Goal: Use online tool/utility: Utilize a website feature to perform a specific function

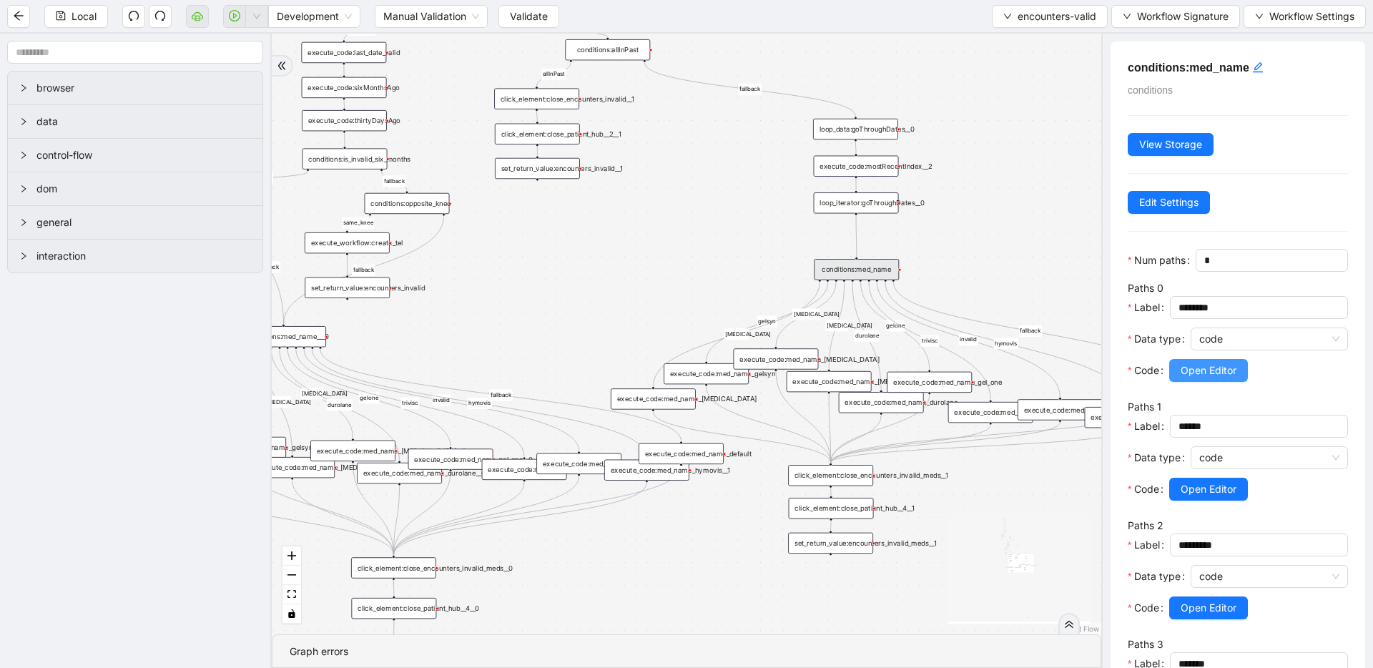
click at [1183, 363] on span "Open Editor" at bounding box center [1209, 371] width 56 height 16
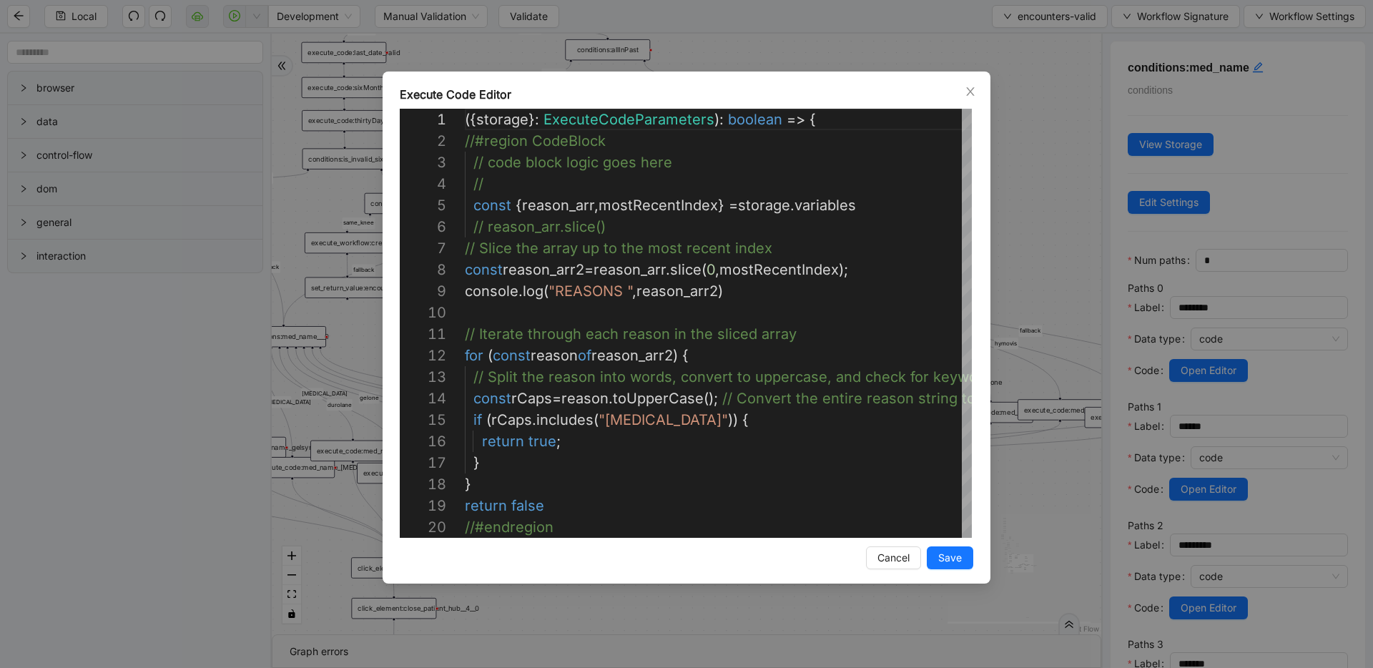
click at [1068, 275] on div "Execute Code Editor 19 20 17 18 12 13 14 15 16 7 8 9 10 11 6 4 5 1 2 3 return f…" at bounding box center [686, 334] width 1373 height 668
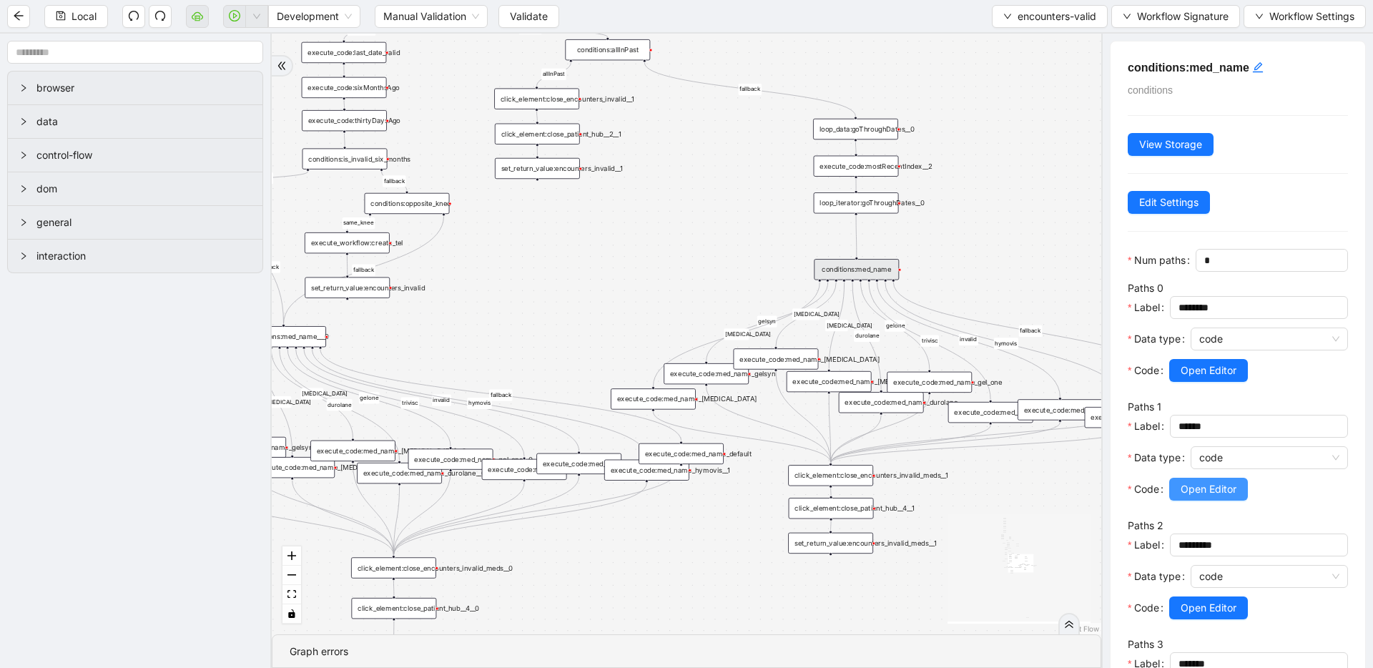
click at [1178, 481] on button "Open Editor" at bounding box center [1208, 489] width 79 height 23
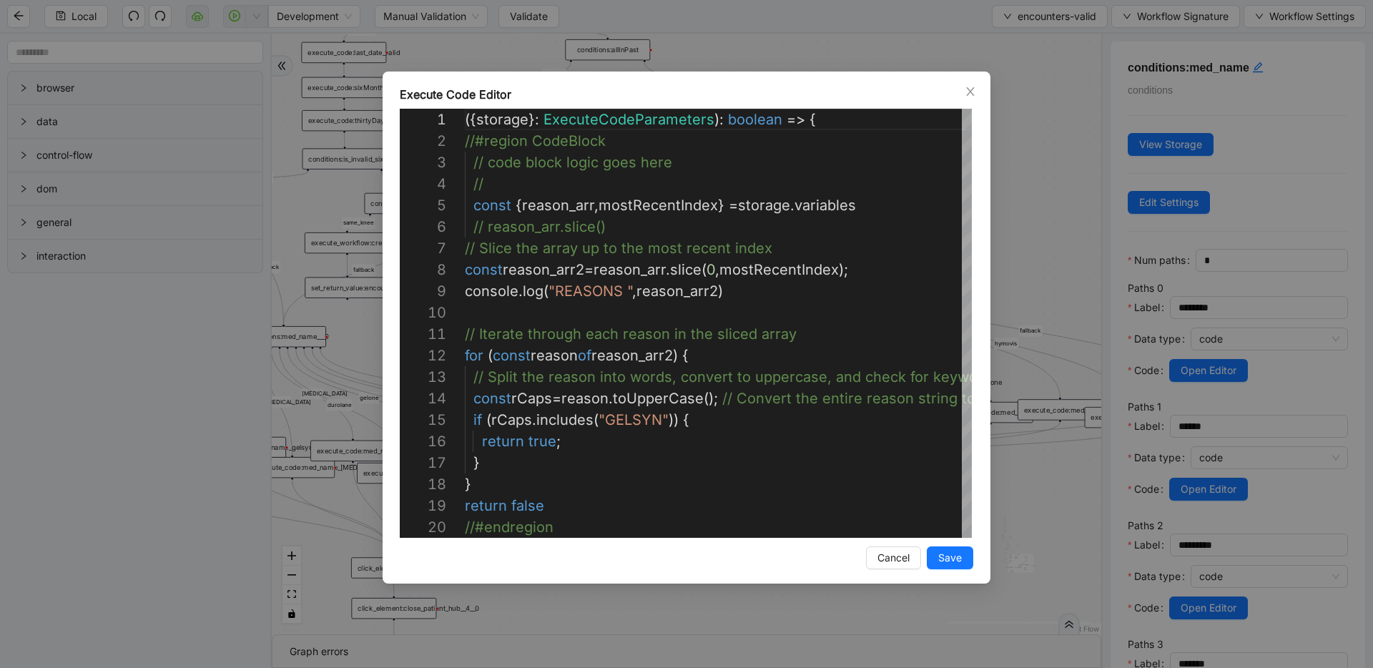
scroll to position [215, 0]
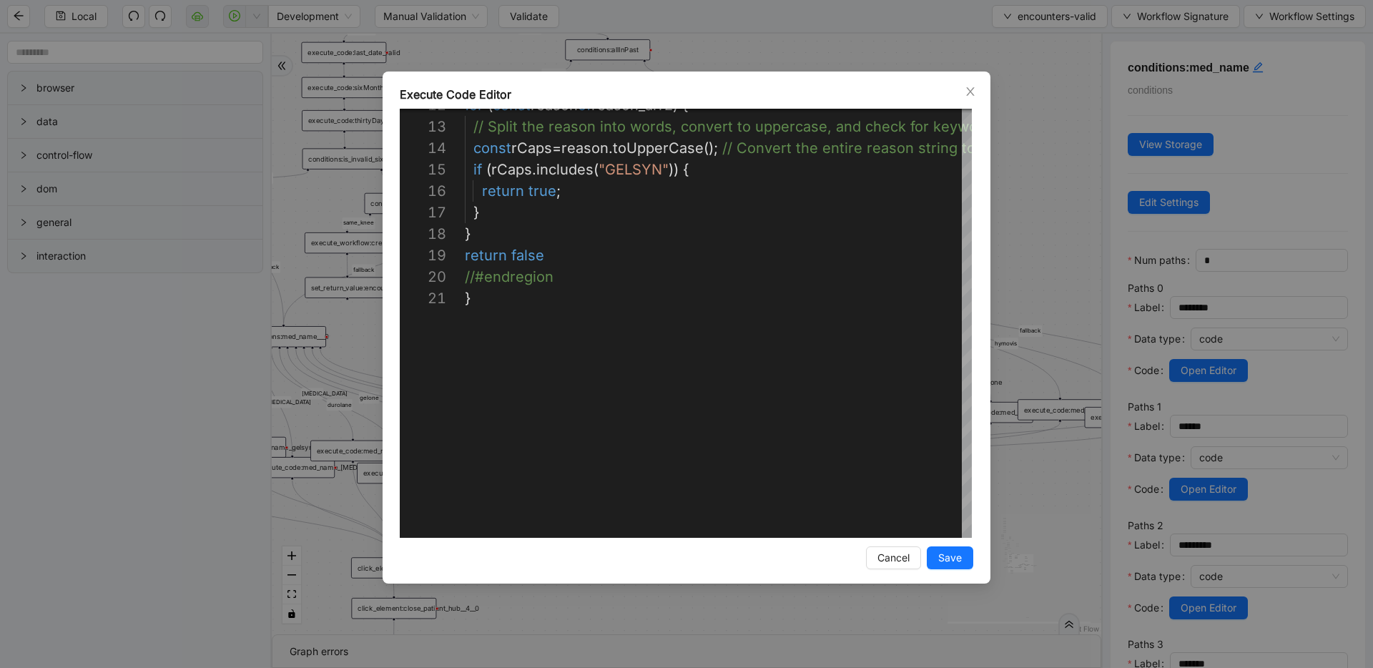
click at [1030, 282] on div "**********" at bounding box center [686, 334] width 1373 height 668
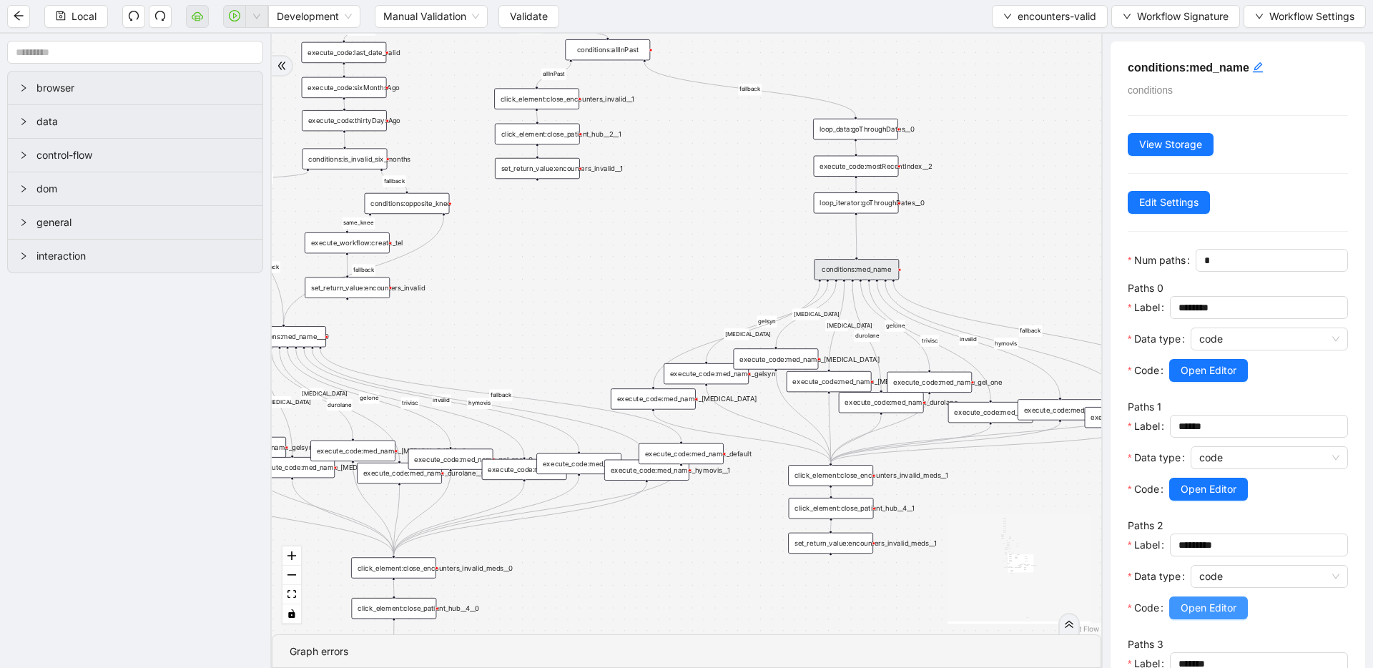
click at [1181, 610] on span "Open Editor" at bounding box center [1209, 608] width 56 height 16
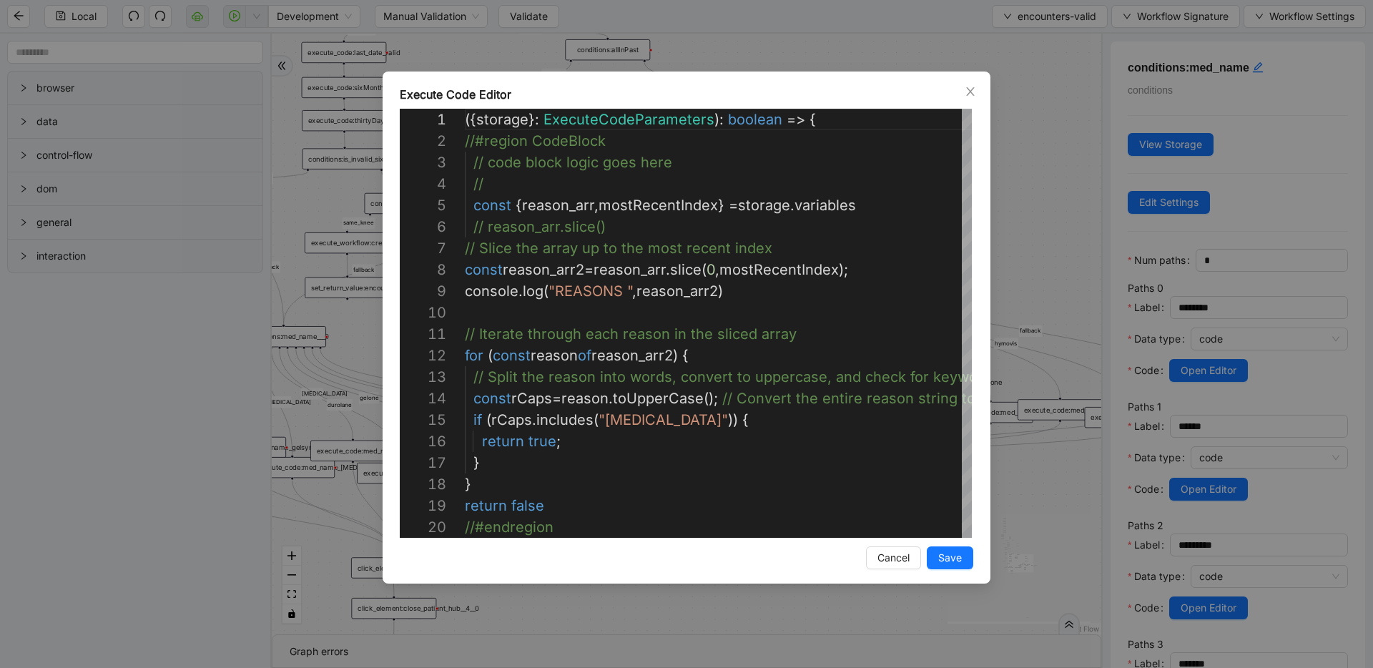
click at [1041, 396] on div "Execute Code Editor 1 2 3 4 5 6 7 8 9 10 11 12 13 14 15 16 17 18 19 20 ({ stora…" at bounding box center [686, 334] width 1373 height 668
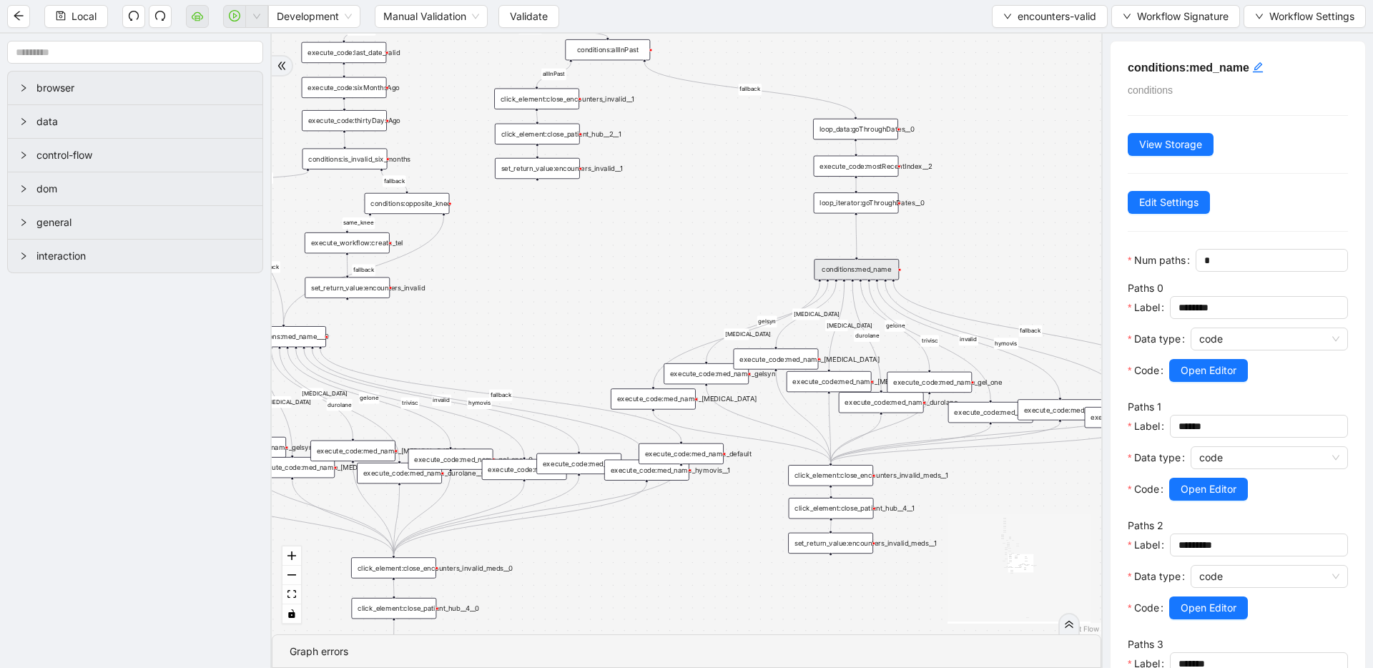
click at [847, 542] on div "set_return_value:encounters_invalid_meds__1" at bounding box center [830, 543] width 85 height 21
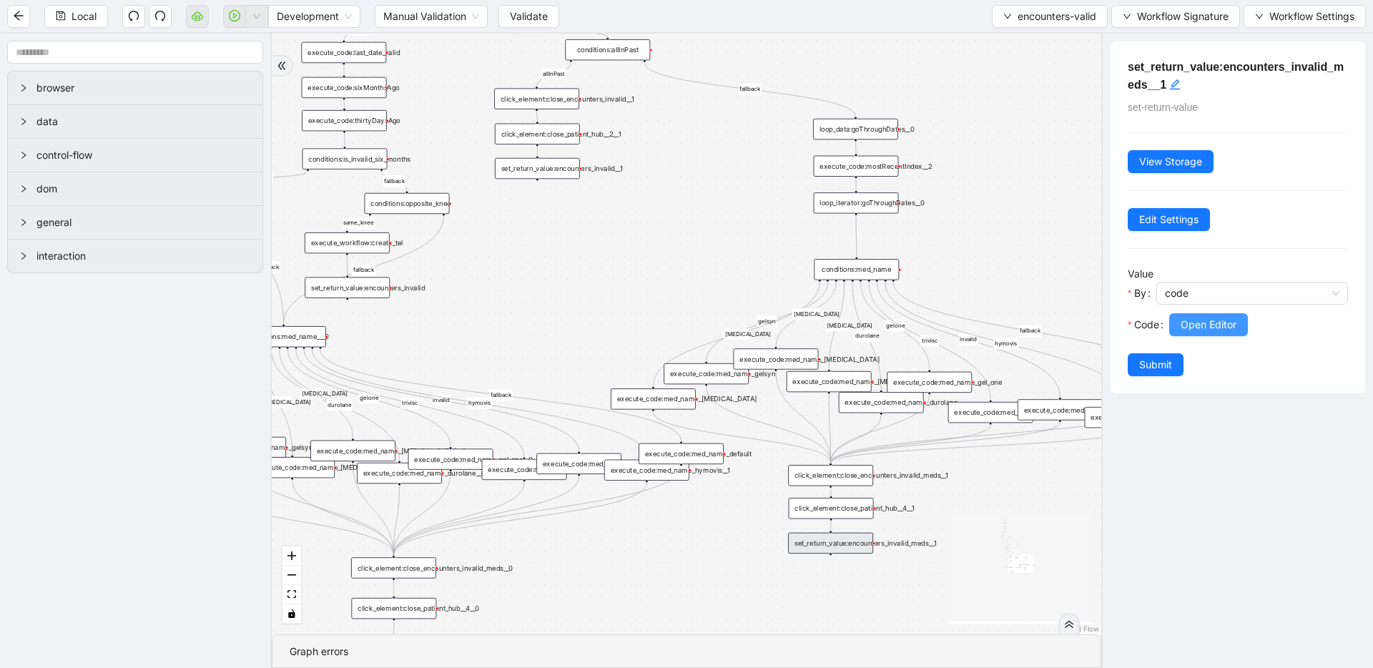
click at [1219, 325] on span "Open Editor" at bounding box center [1209, 325] width 56 height 16
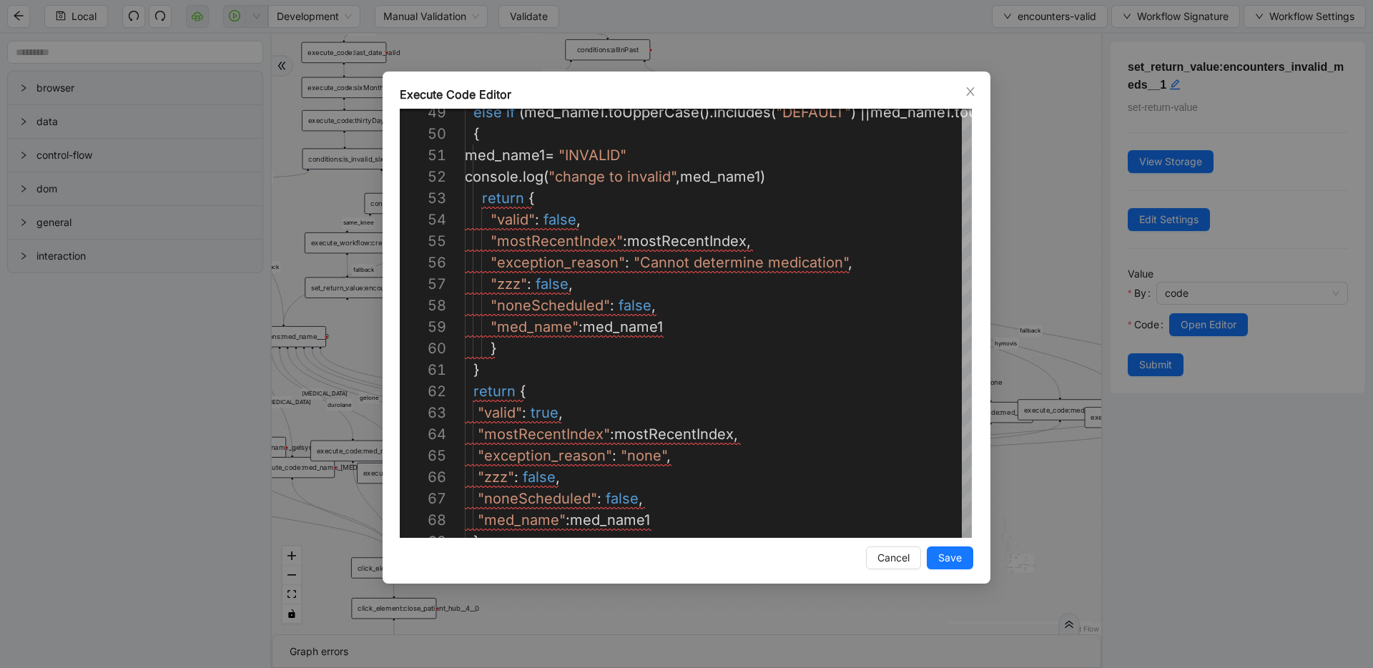
click at [989, 225] on div "Execute Code Editor 49 50 51 52 53 54 55 56 57 58 59 60 61 62 63 64 65 66 67 68…" at bounding box center [687, 328] width 608 height 512
click at [997, 227] on div "Execute Code Editor 49 50 51 52 53 54 55 56 57 58 59 60 61 62 63 64 65 66 67 68…" at bounding box center [686, 334] width 1373 height 668
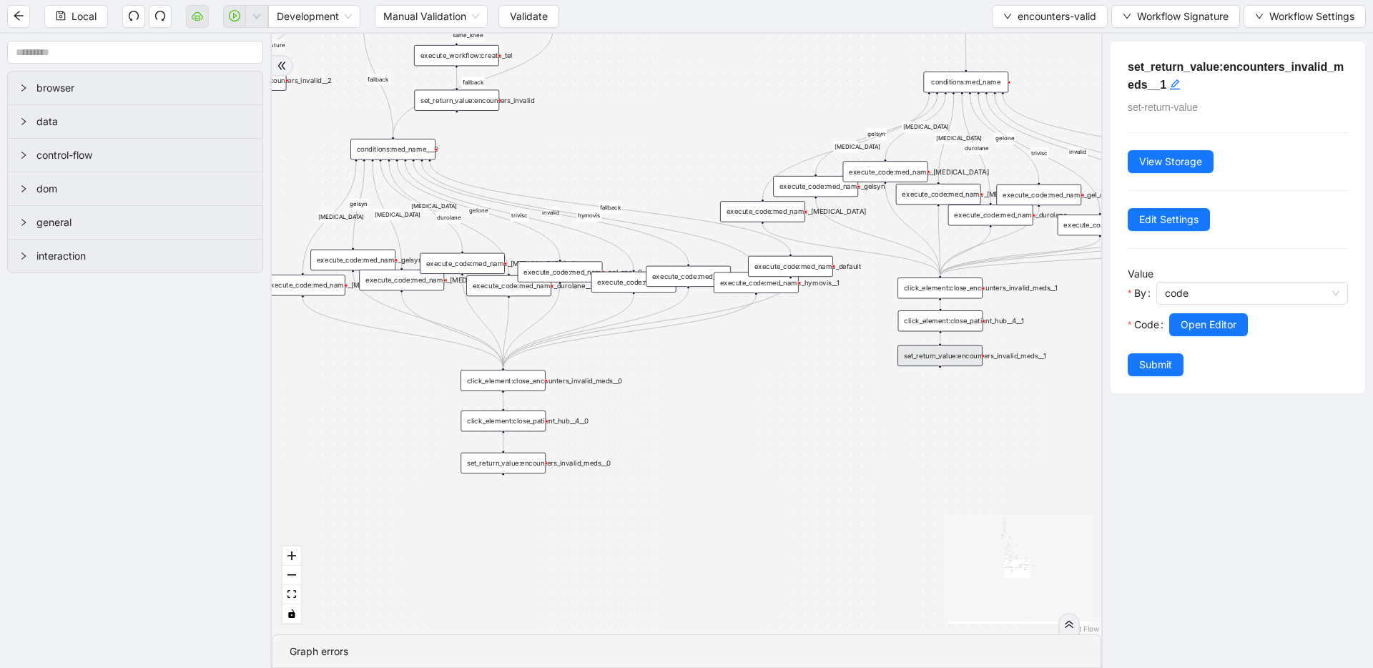
drag, startPoint x: 688, startPoint y: 548, endPoint x: 787, endPoint y: 388, distance: 188.7
click at [787, 388] on div "fallback inPast hasInPast fallback wrong_body inNewYear fallback fallback allIn…" at bounding box center [687, 334] width 830 height 601
click at [521, 463] on div "set_return_value:encounters_invalid_meds__0" at bounding box center [503, 462] width 85 height 21
click at [1241, 328] on button "Open Editor" at bounding box center [1208, 324] width 79 height 23
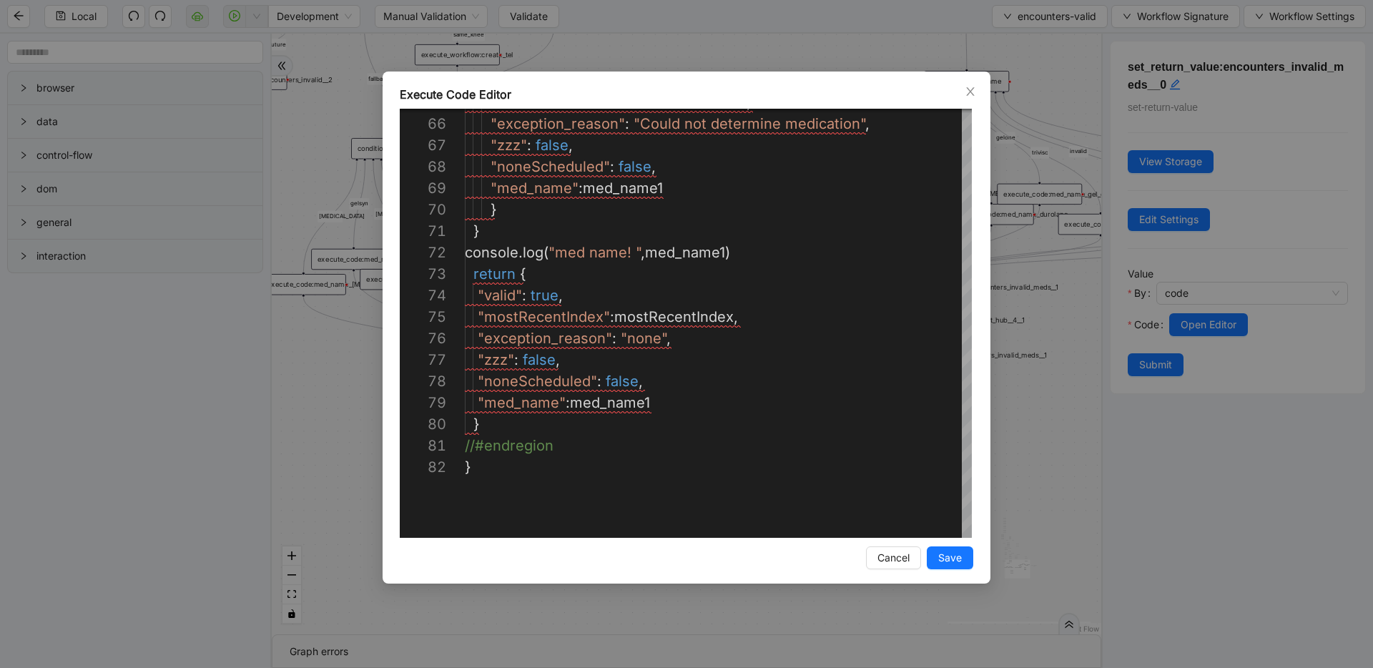
click at [1017, 315] on div "**********" at bounding box center [686, 334] width 1373 height 668
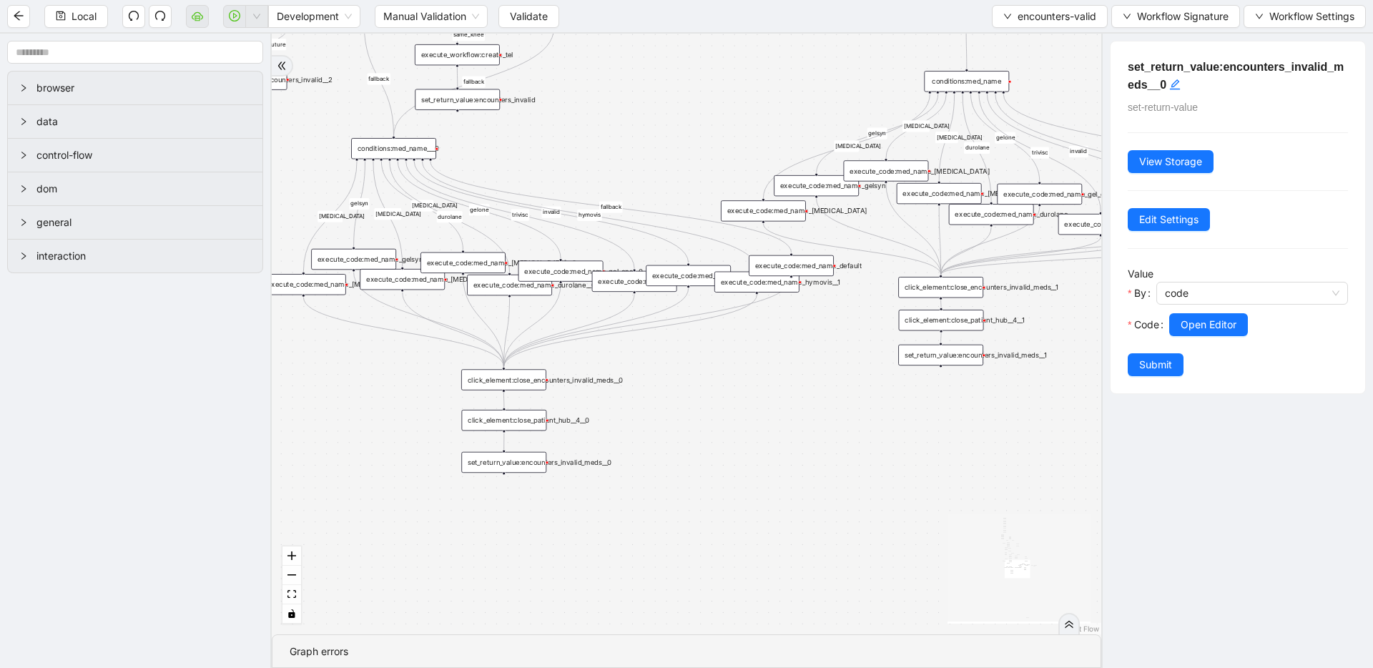
click at [694, 275] on div "execute_code:med_name_invalid" at bounding box center [688, 275] width 85 height 21
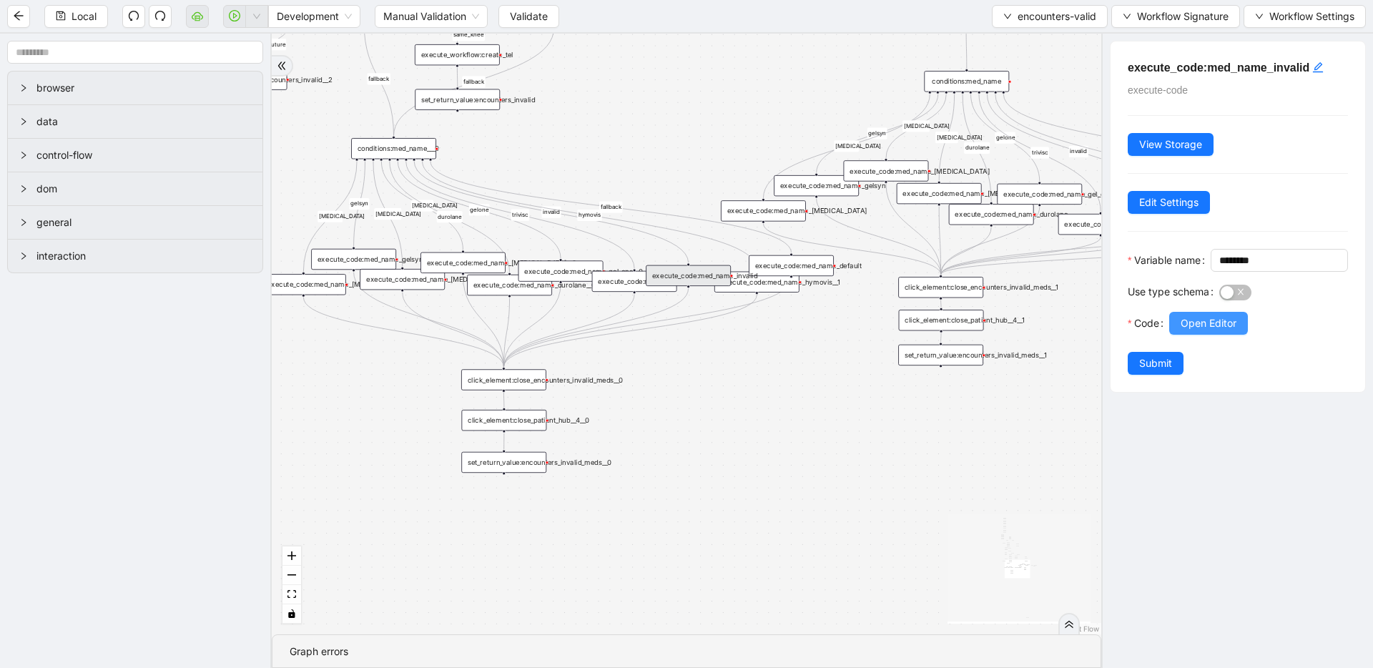
click at [1234, 331] on span "Open Editor" at bounding box center [1209, 323] width 56 height 16
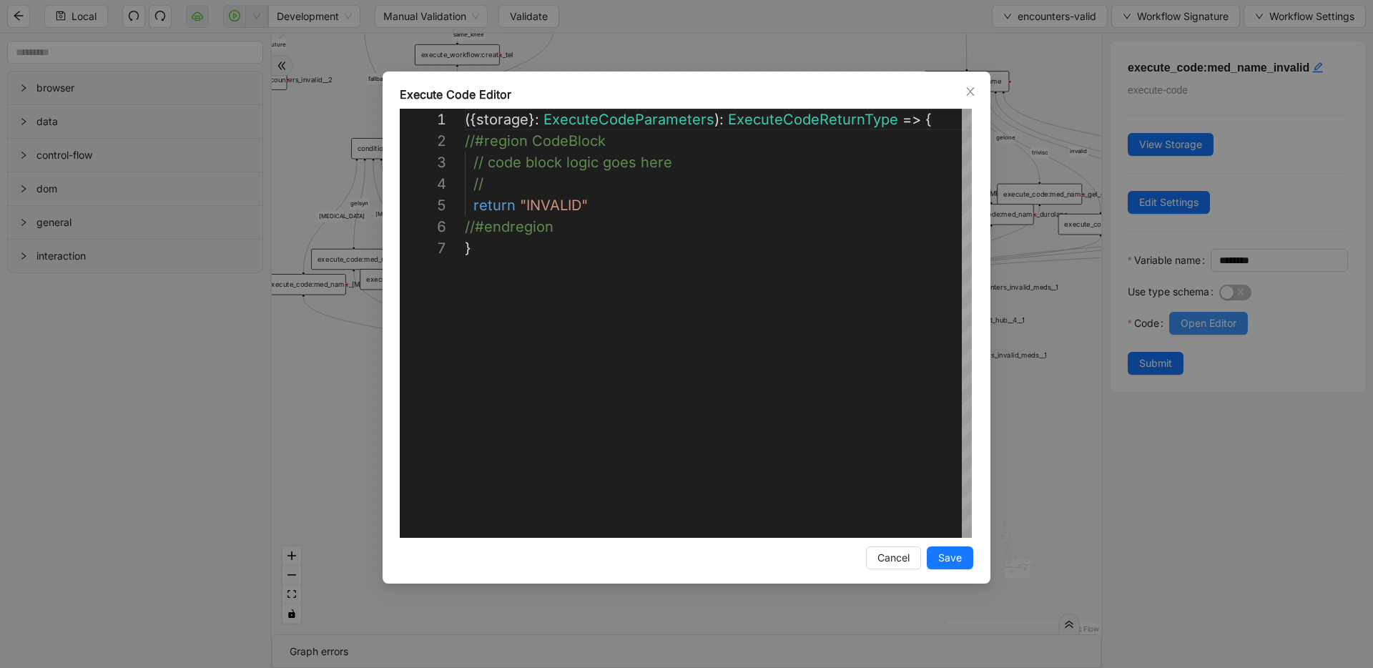
scroll to position [129, 0]
click at [1072, 303] on div "**********" at bounding box center [686, 334] width 1373 height 668
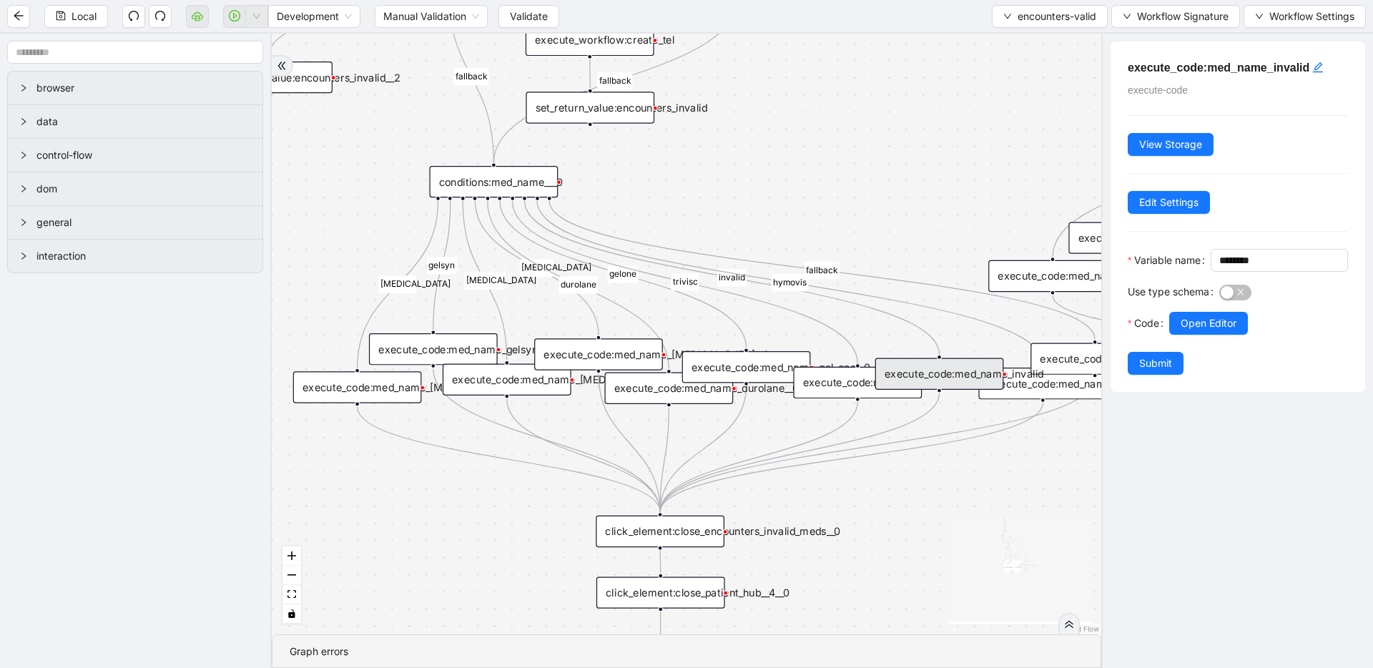
drag, startPoint x: 636, startPoint y: 272, endPoint x: 900, endPoint y: 365, distance: 279.3
click at [478, 185] on div "conditions:med_name___0" at bounding box center [494, 181] width 129 height 31
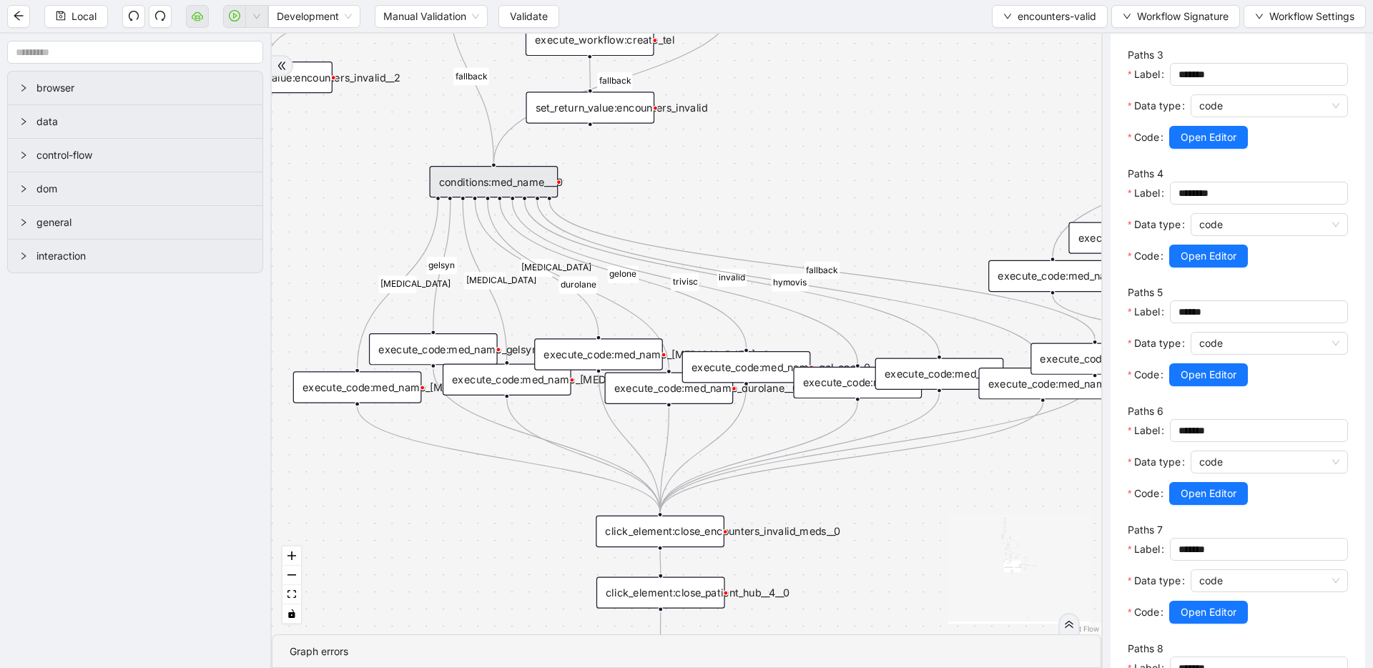
scroll to position [735, 0]
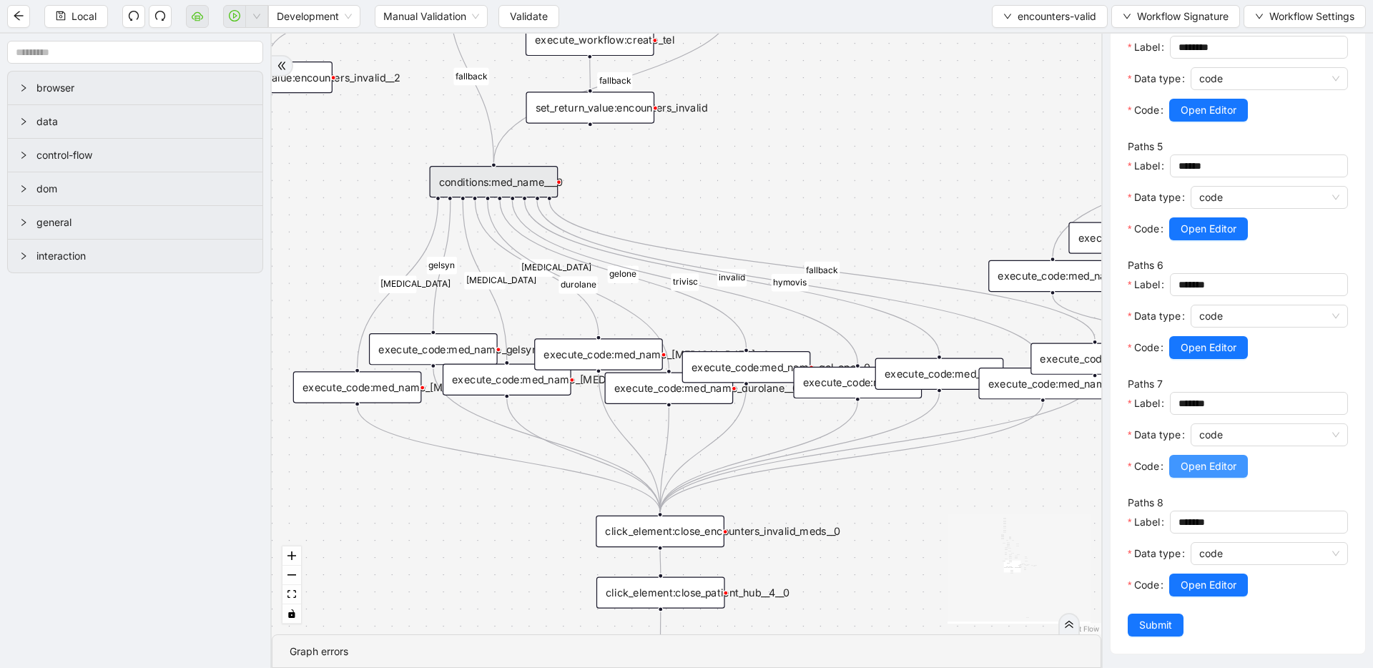
click at [1228, 472] on span "Open Editor" at bounding box center [1209, 466] width 56 height 16
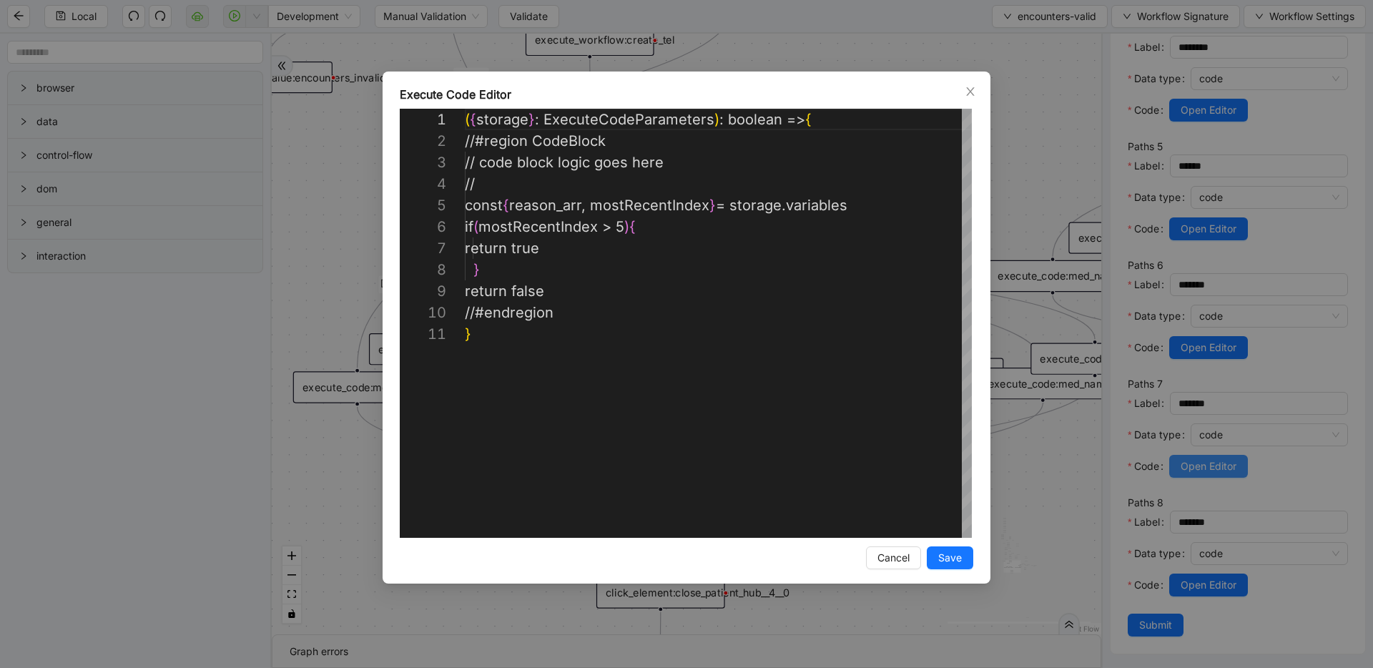
scroll to position [215, 0]
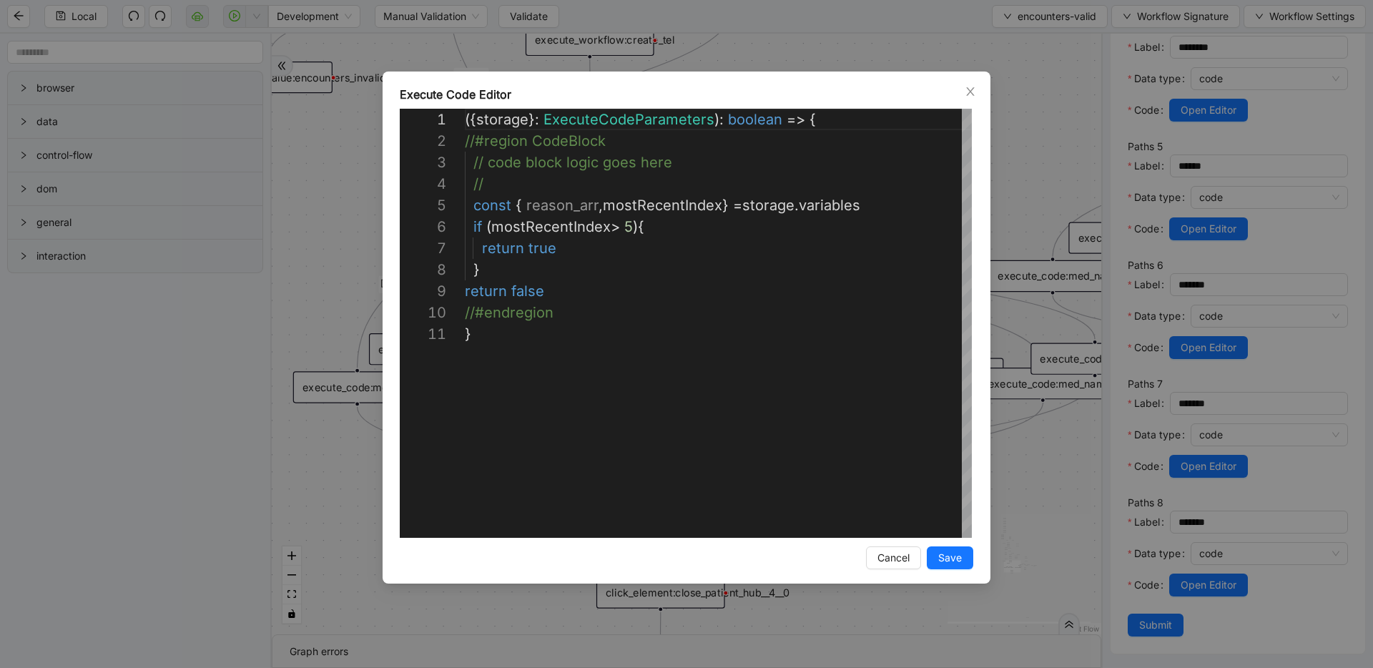
click at [1002, 335] on div "**********" at bounding box center [686, 334] width 1373 height 668
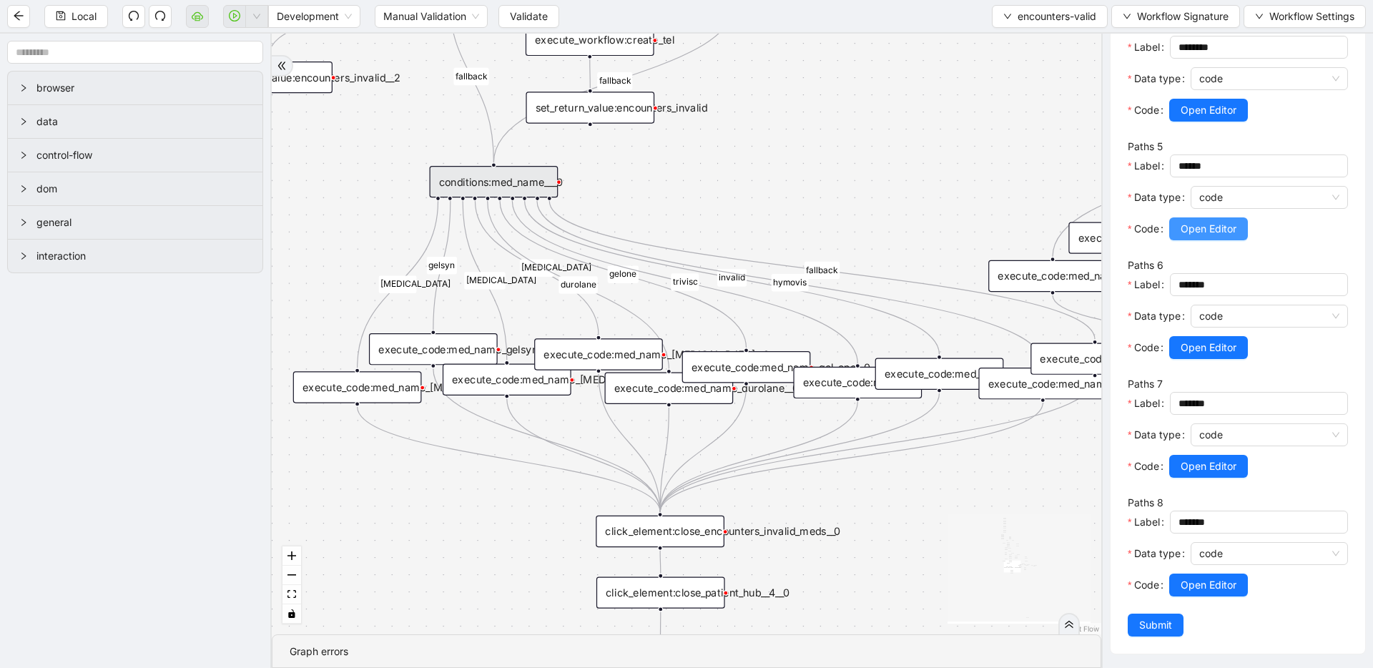
scroll to position [0, 0]
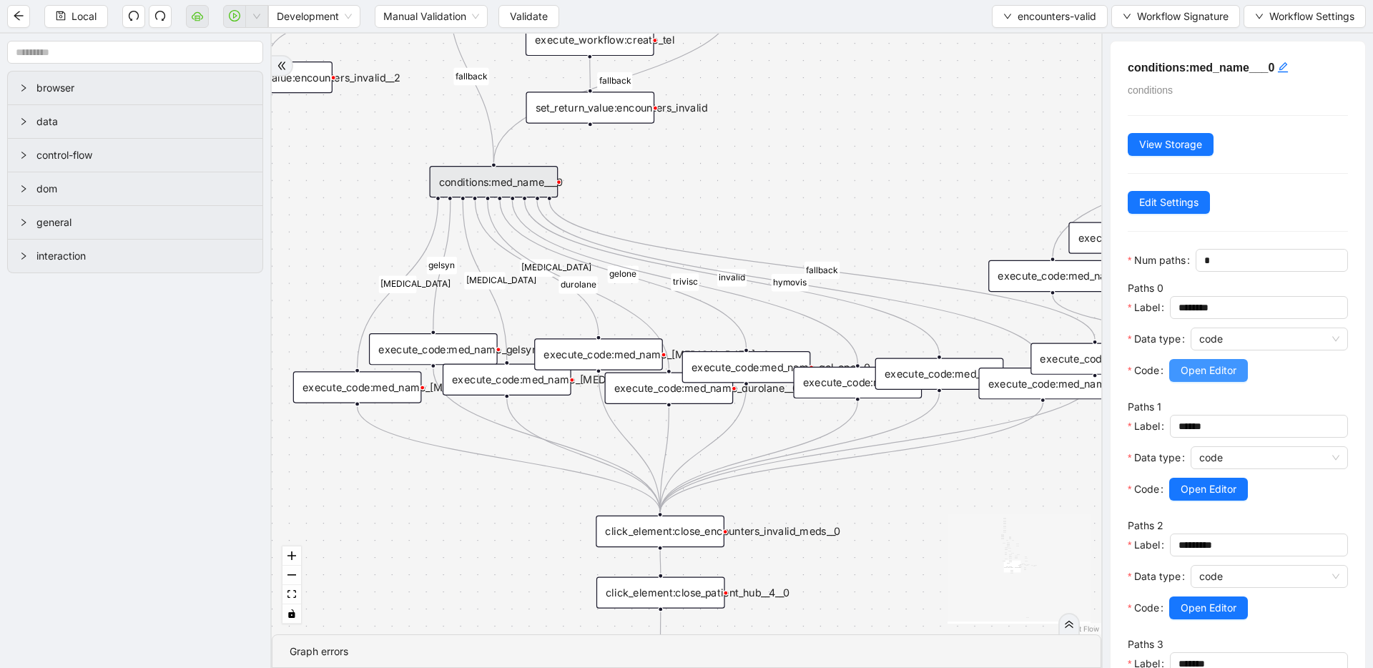
click at [1211, 368] on span "Open Editor" at bounding box center [1209, 371] width 56 height 16
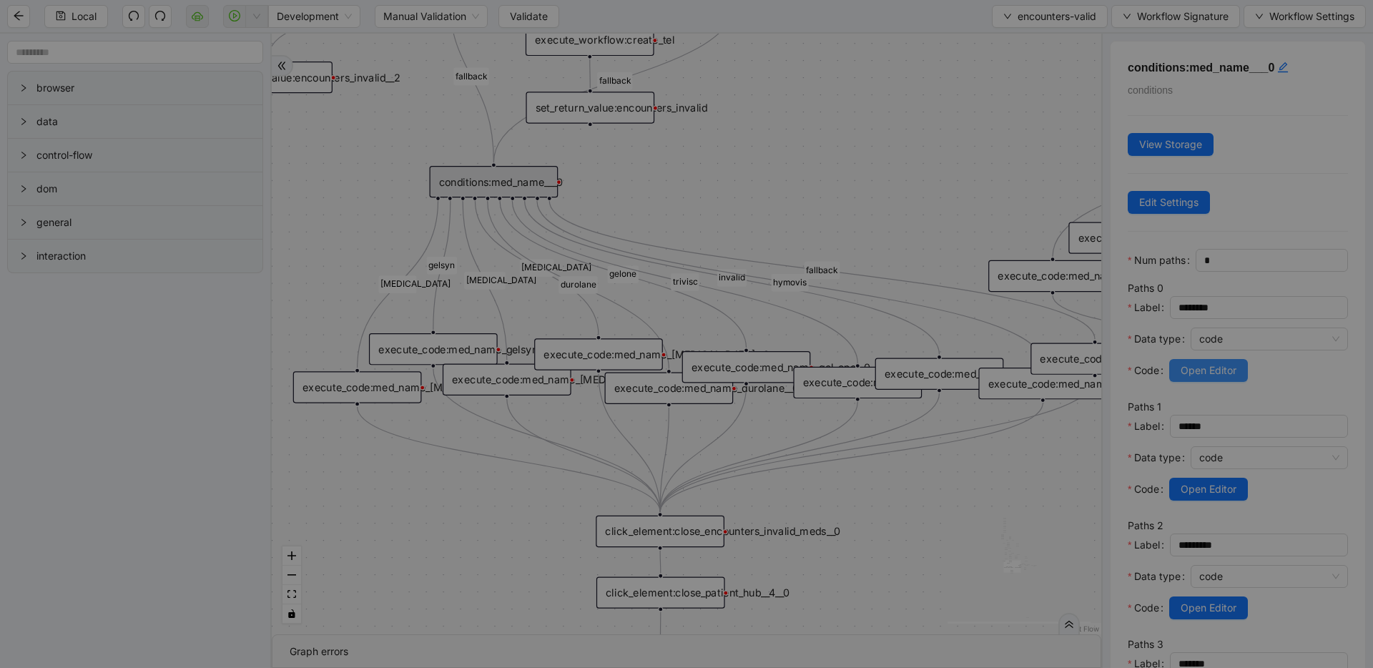
scroll to position [215, 0]
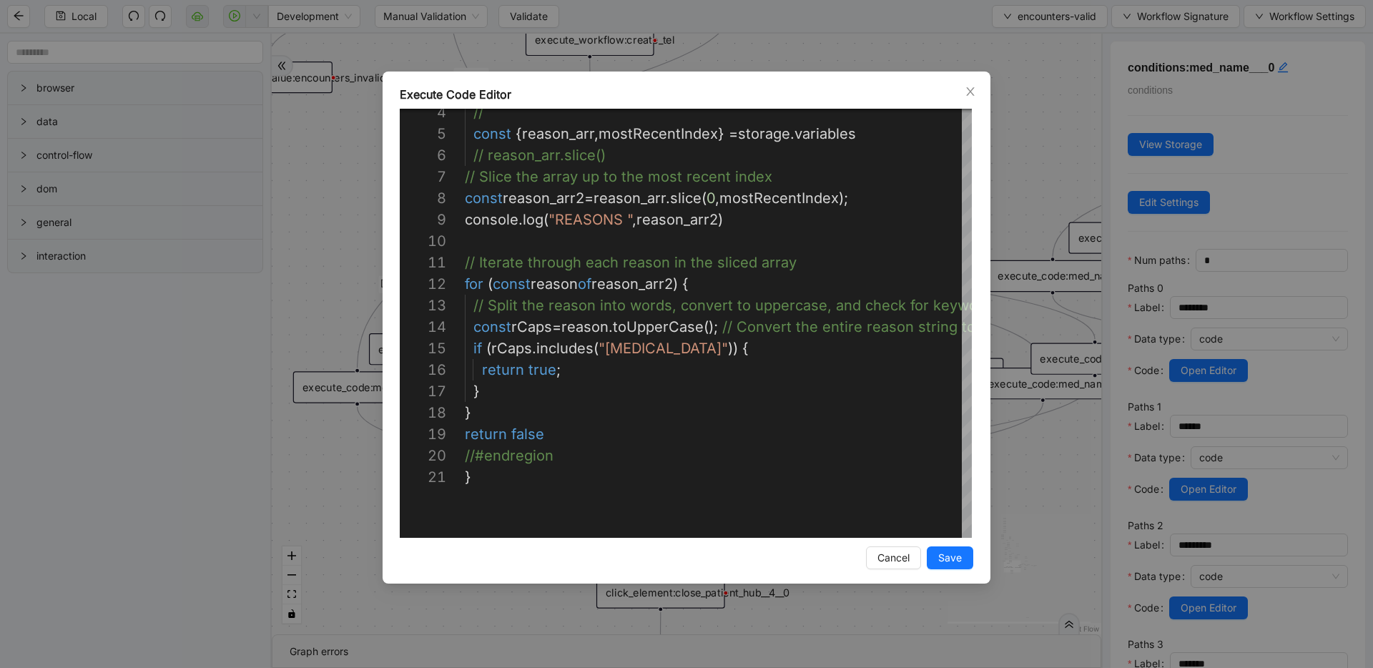
click at [1024, 250] on div "Execute Code Editor 4 5 6 7 8 9 10 11 12 13 14 15 16 17 18 19 20 21 // const { …" at bounding box center [686, 334] width 1373 height 668
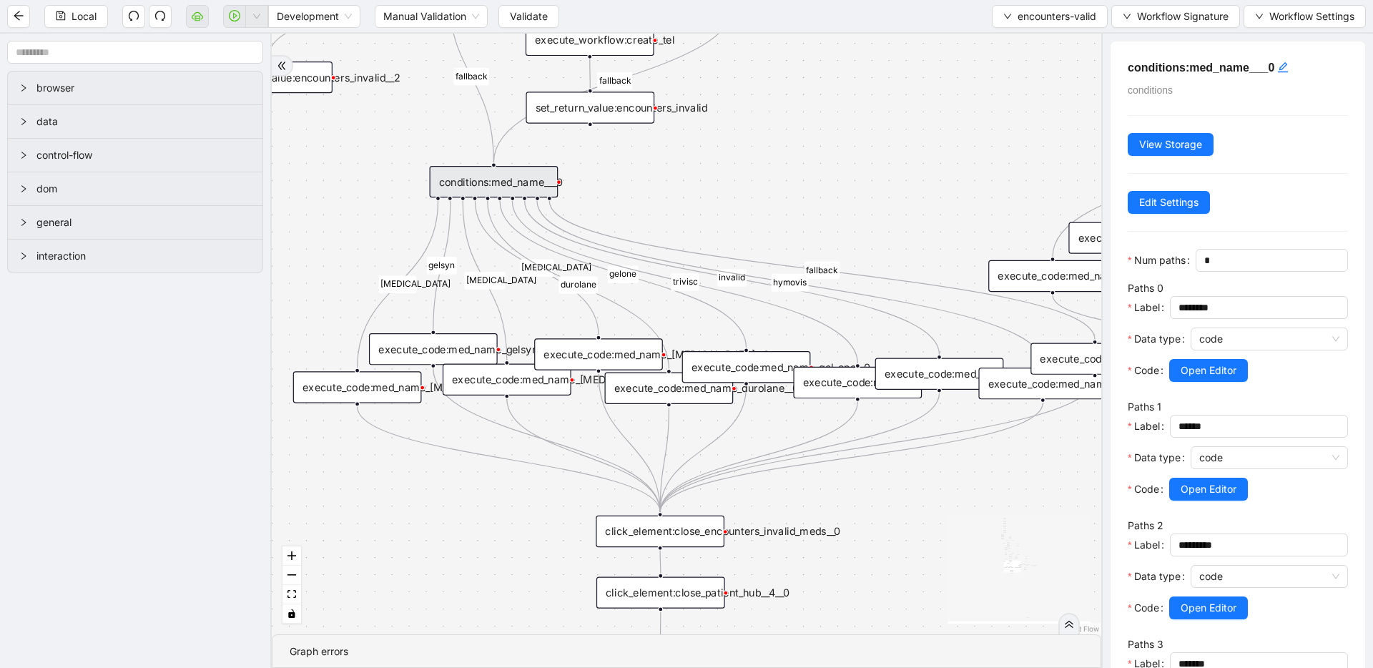
click at [456, 350] on div "execute_code:med_name_gelsyn__0" at bounding box center [433, 348] width 129 height 31
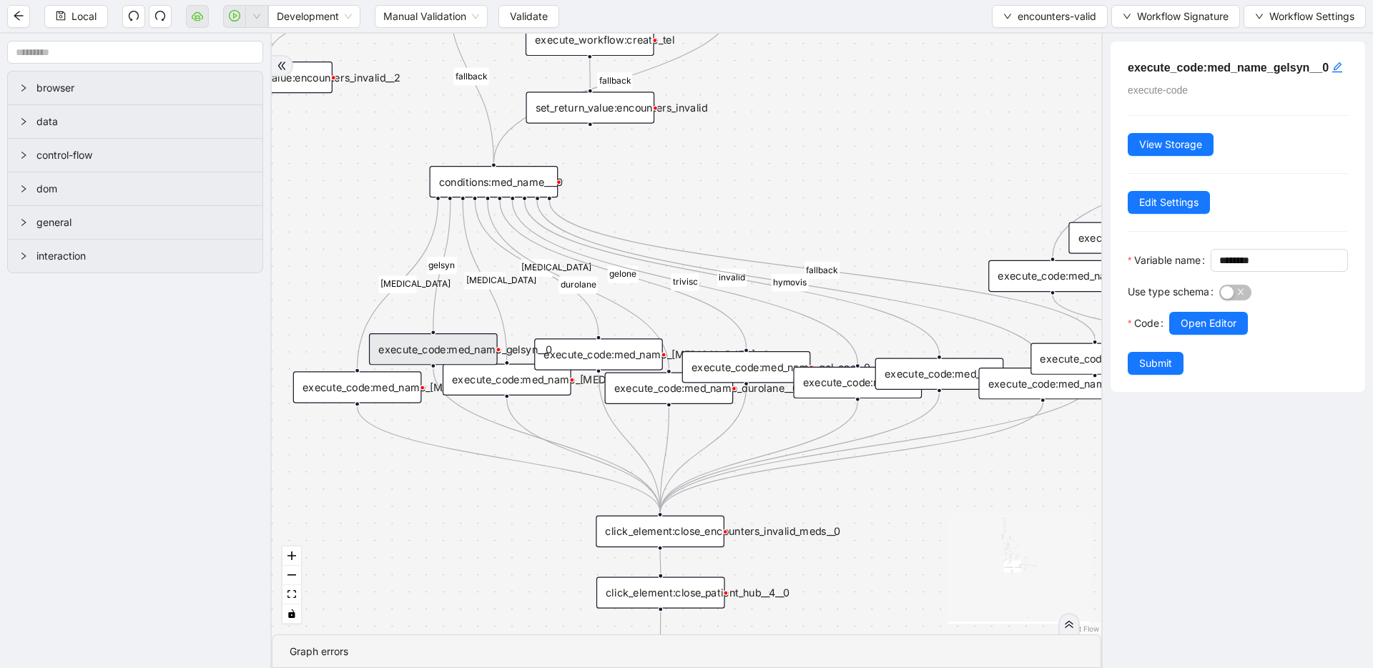
click at [491, 192] on div "conditions:med_name___0" at bounding box center [494, 181] width 129 height 31
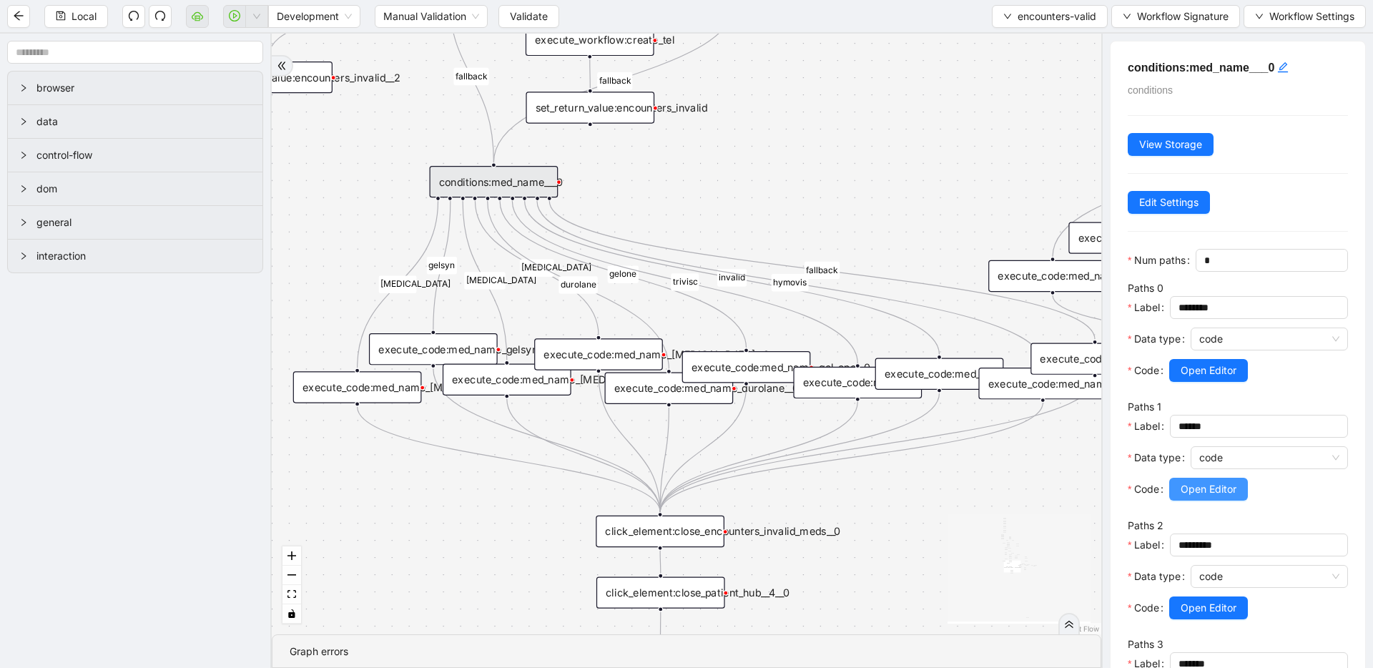
click at [1206, 487] on span "Open Editor" at bounding box center [1209, 489] width 56 height 16
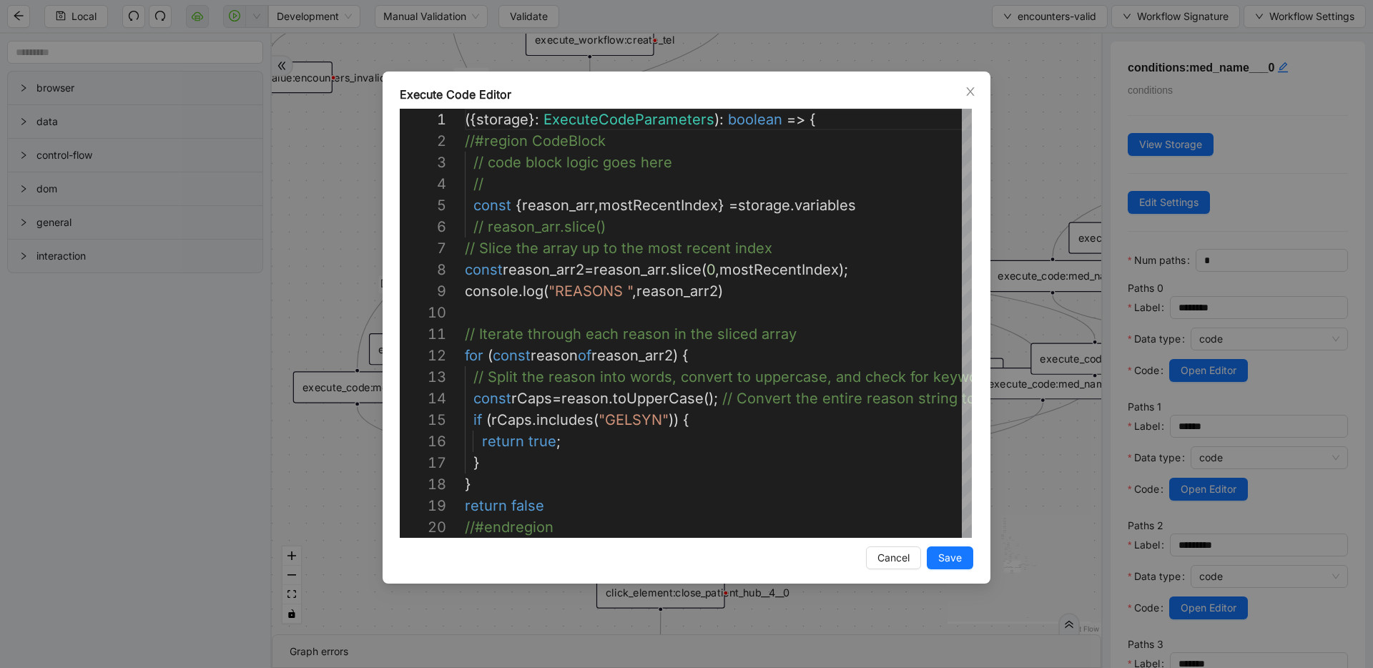
click at [1033, 131] on div "Execute Code Editor 1 2 3 4 5 6 7 8 9 10 11 12 13 14 15 16 17 18 19 20 ({ stora…" at bounding box center [686, 334] width 1373 height 668
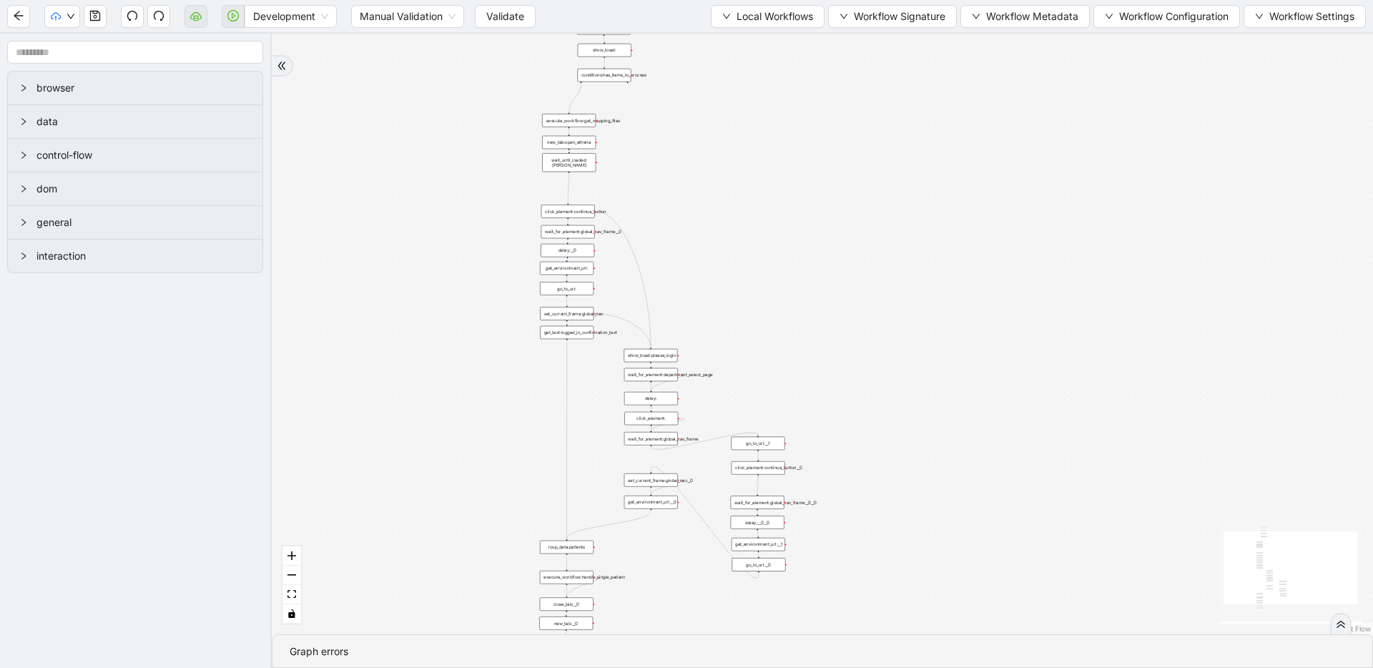
drag, startPoint x: 636, startPoint y: 148, endPoint x: 377, endPoint y: 287, distance: 294.7
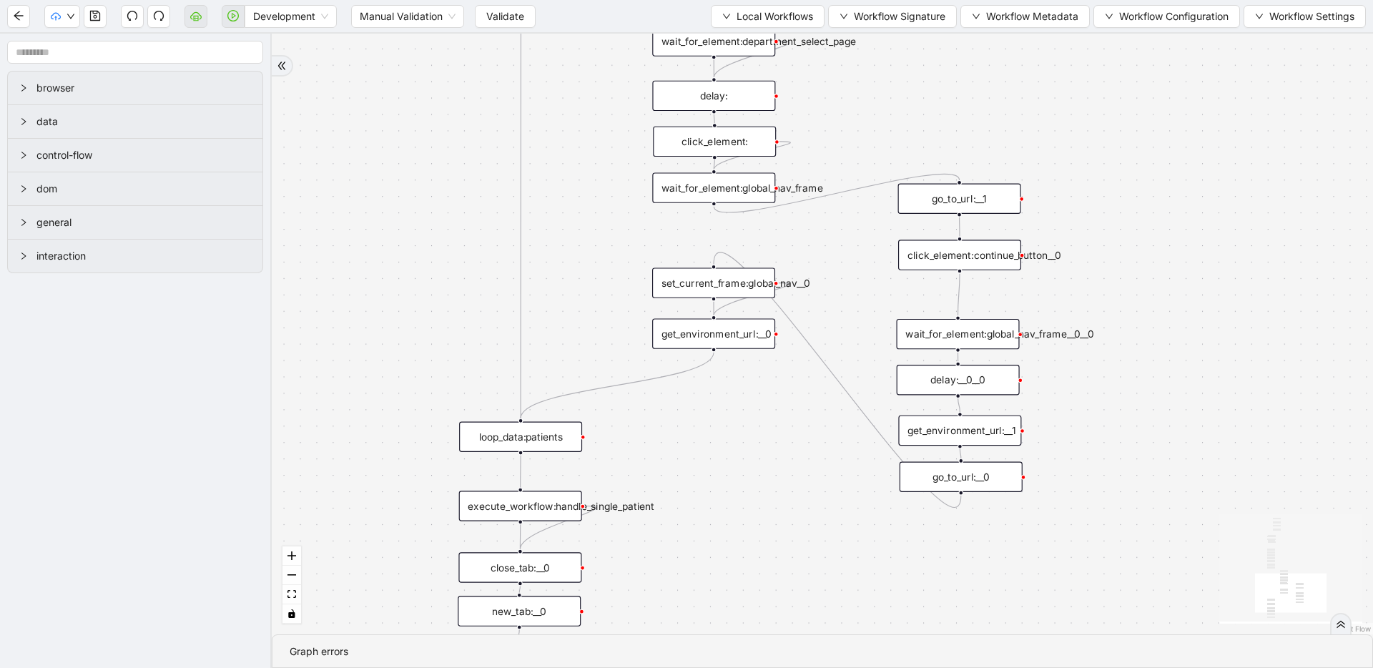
drag, startPoint x: 601, startPoint y: 414, endPoint x: 606, endPoint y: 155, distance: 258.9
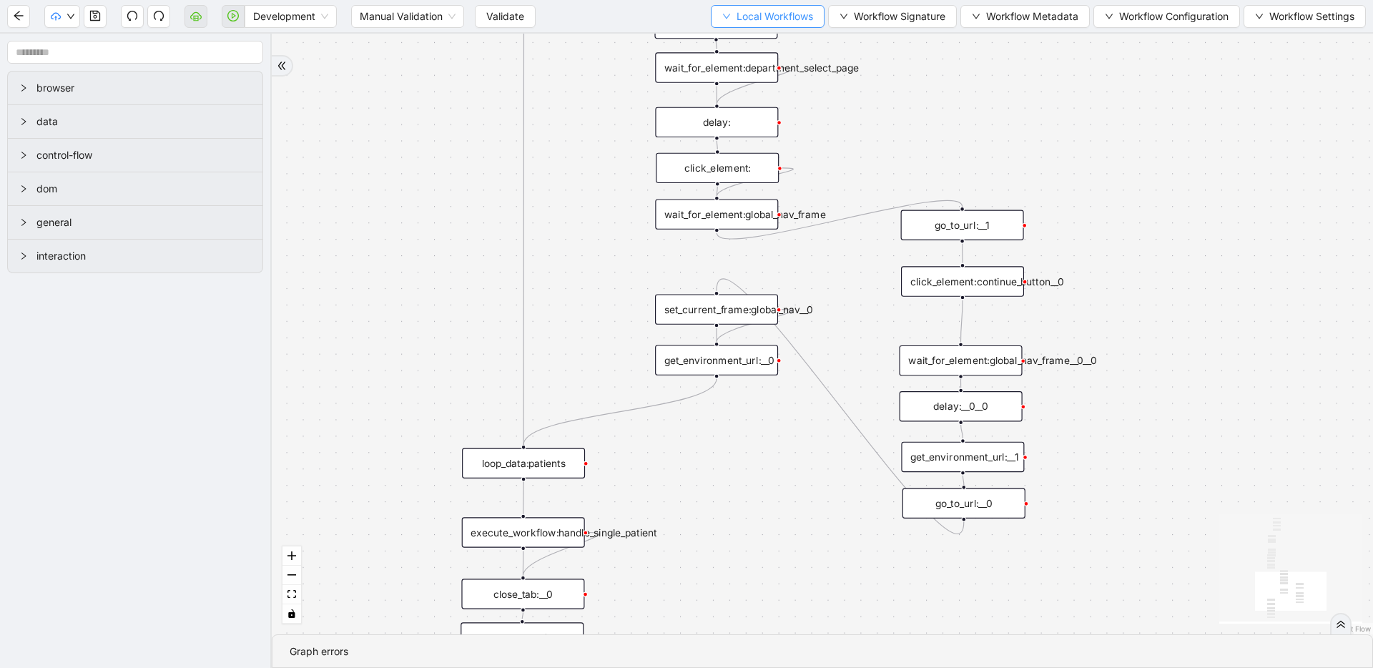
click at [747, 21] on span "Local Workflows" at bounding box center [775, 17] width 77 height 16
click at [743, 39] on span "Select" at bounding box center [760, 44] width 93 height 16
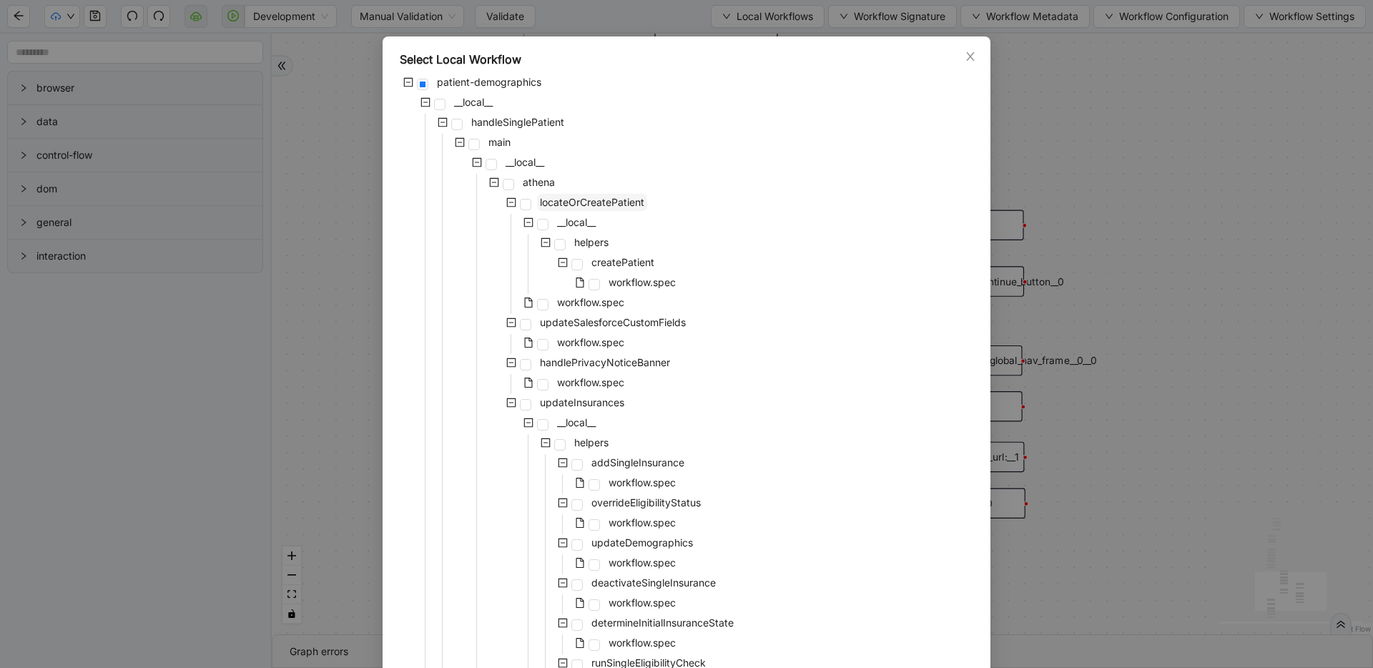
scroll to position [31, 0]
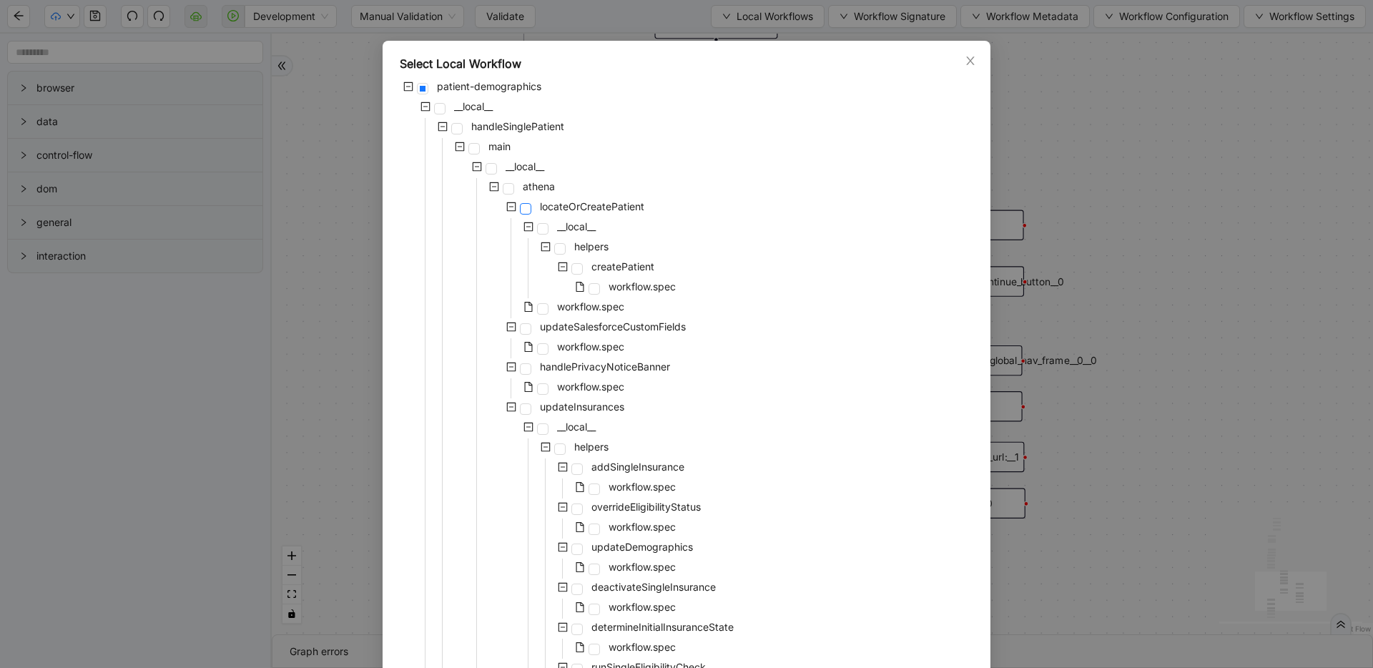
click at [522, 206] on span at bounding box center [525, 208] width 11 height 11
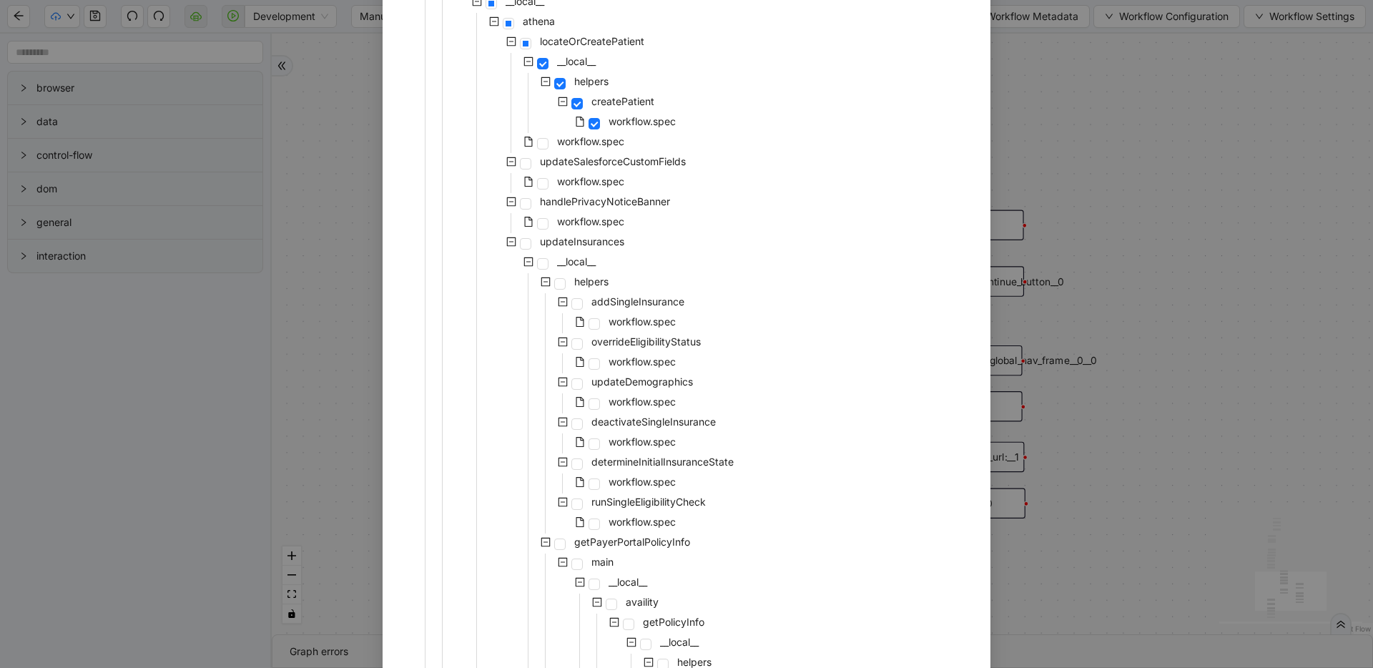
scroll to position [59, 0]
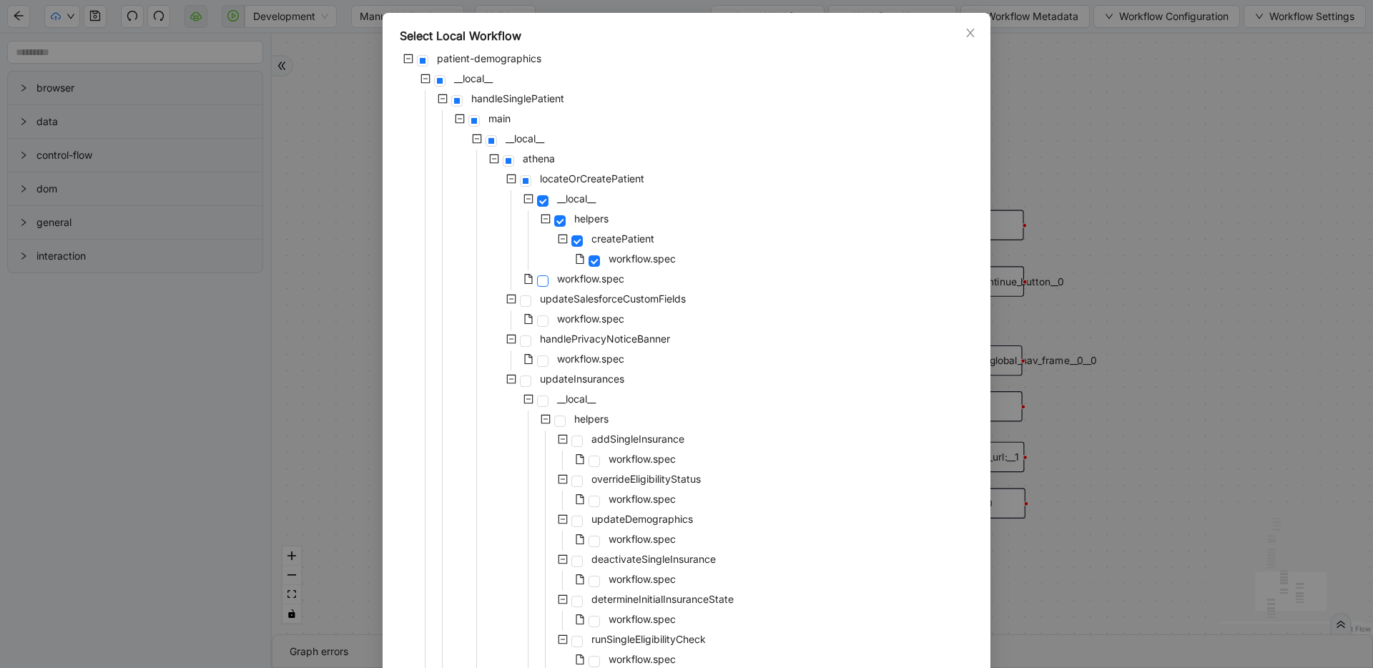
click at [537, 282] on span at bounding box center [542, 280] width 11 height 11
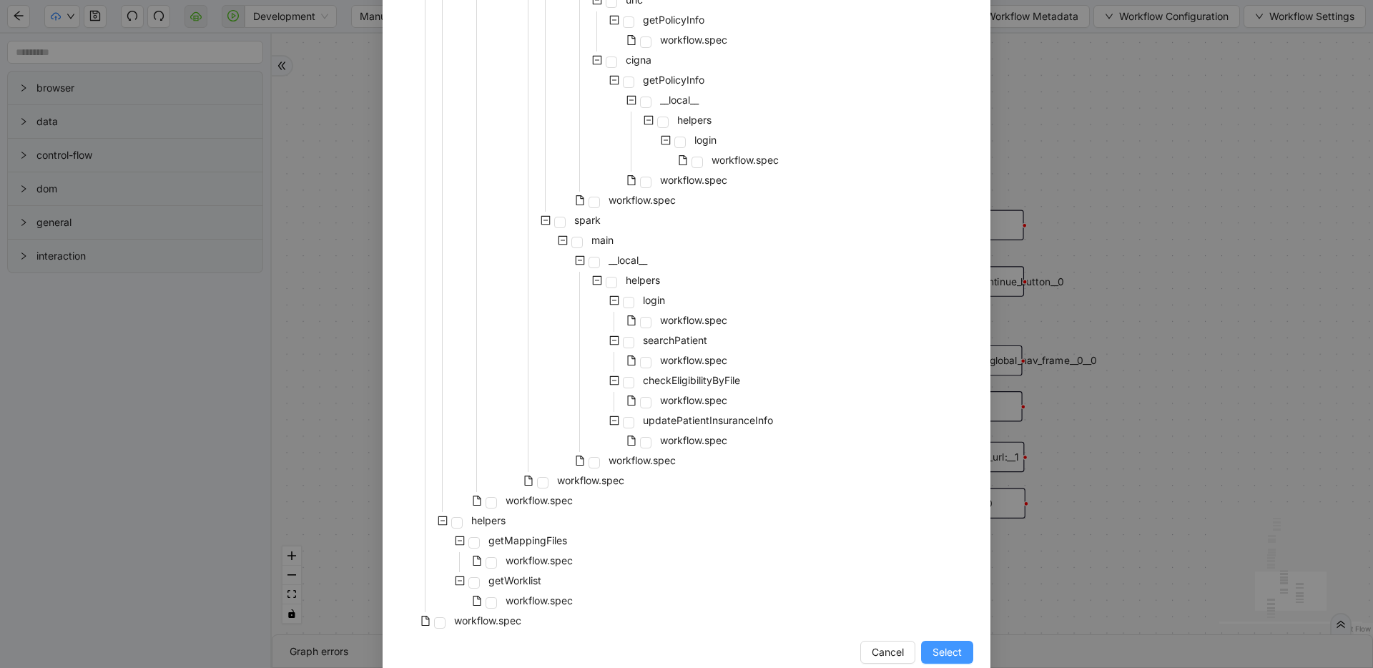
click at [958, 645] on button "Select" at bounding box center [947, 652] width 52 height 23
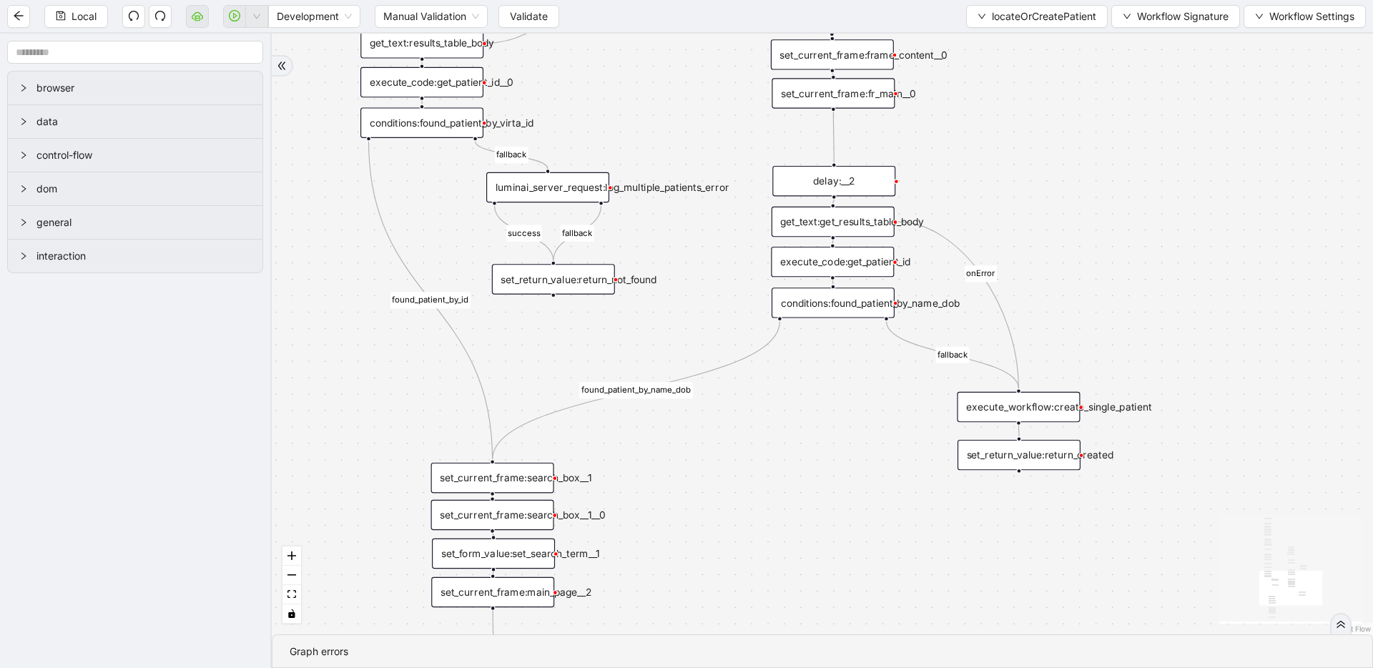
drag, startPoint x: 802, startPoint y: 463, endPoint x: 760, endPoint y: 206, distance: 260.2
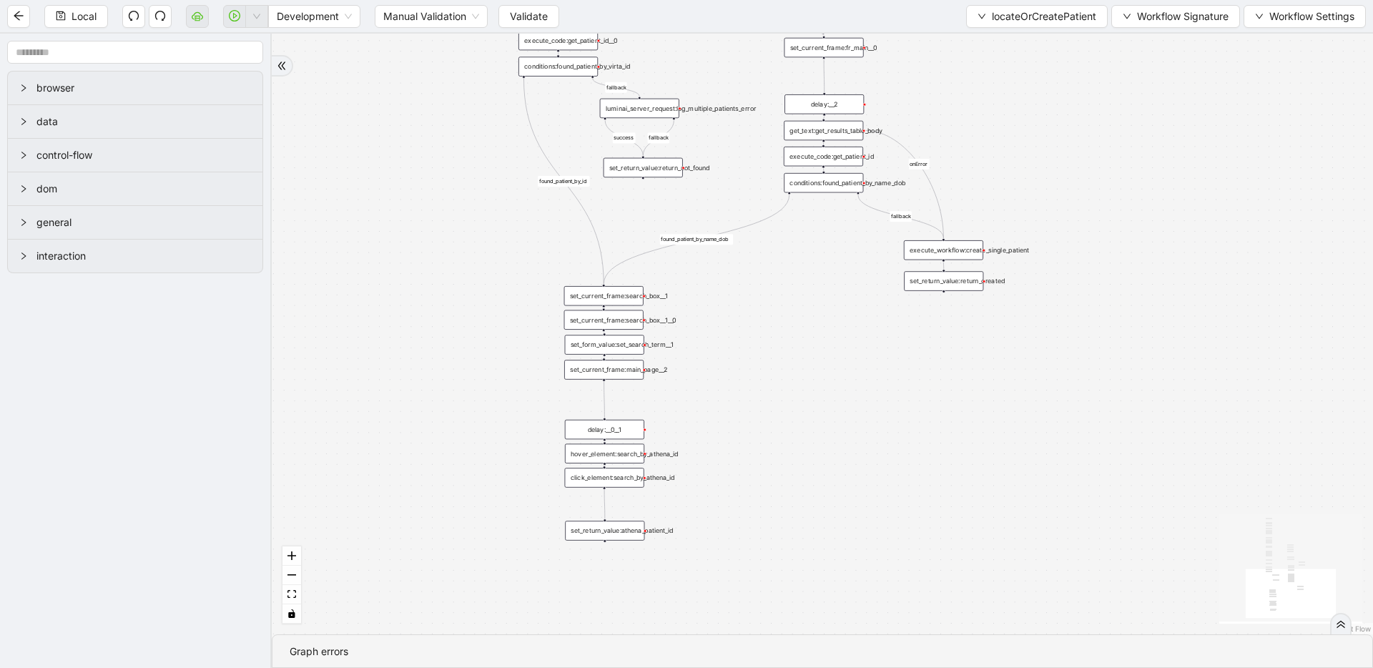
drag, startPoint x: 759, startPoint y: 318, endPoint x: 776, endPoint y: 237, distance: 81.9
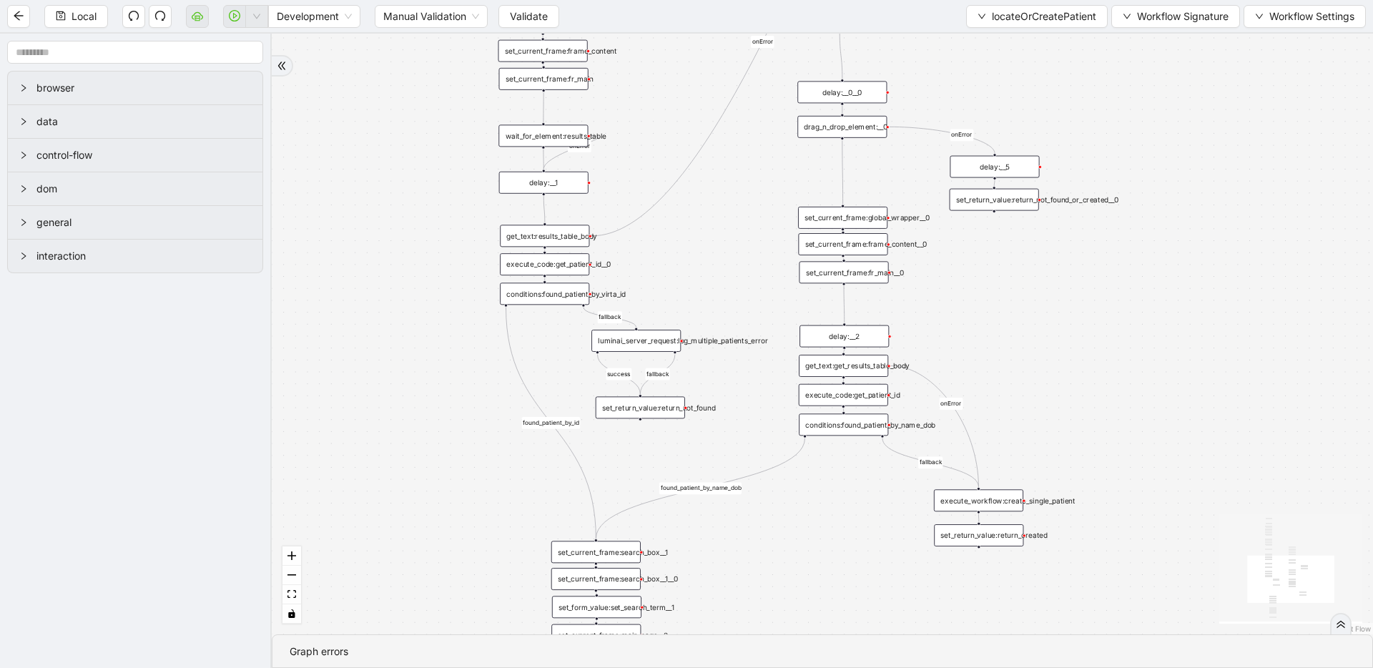
drag, startPoint x: 699, startPoint y: 199, endPoint x: 704, endPoint y: 435, distance: 236.0
click at [668, 342] on div "luminai_server_request:log_multiple_patients_error" at bounding box center [635, 340] width 89 height 22
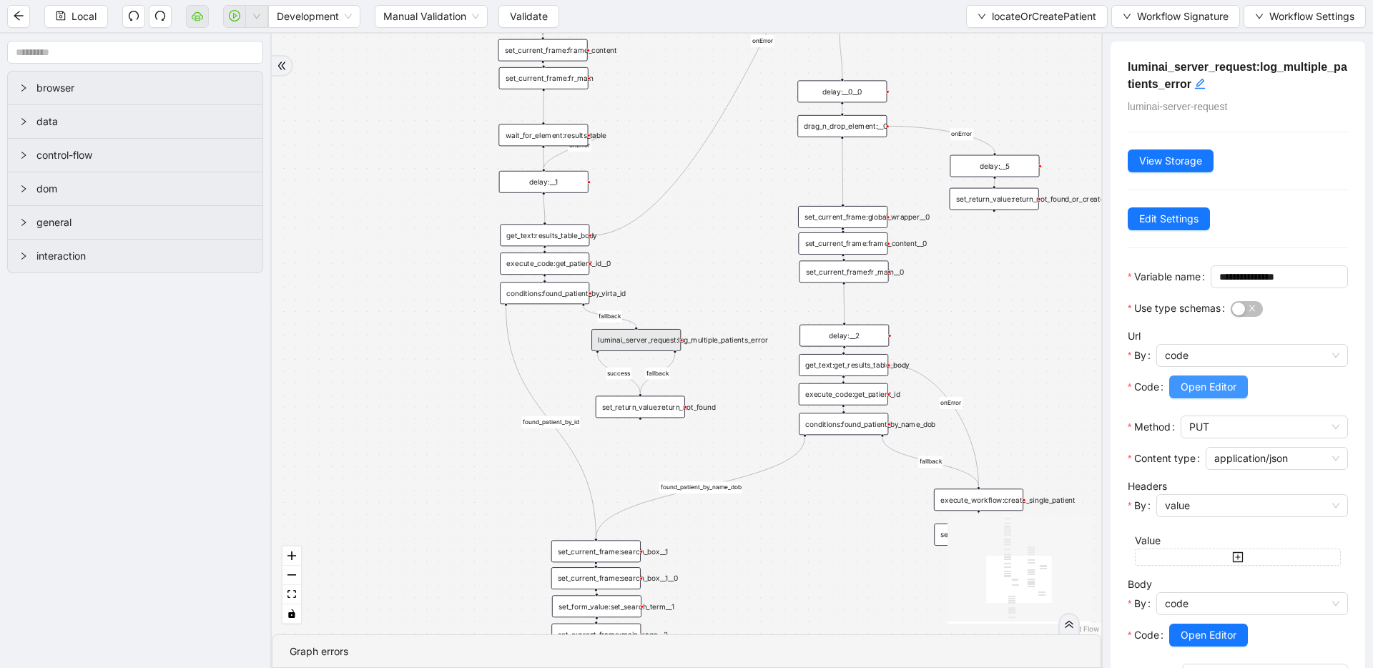
click at [1181, 395] on span "Open Editor" at bounding box center [1209, 387] width 56 height 16
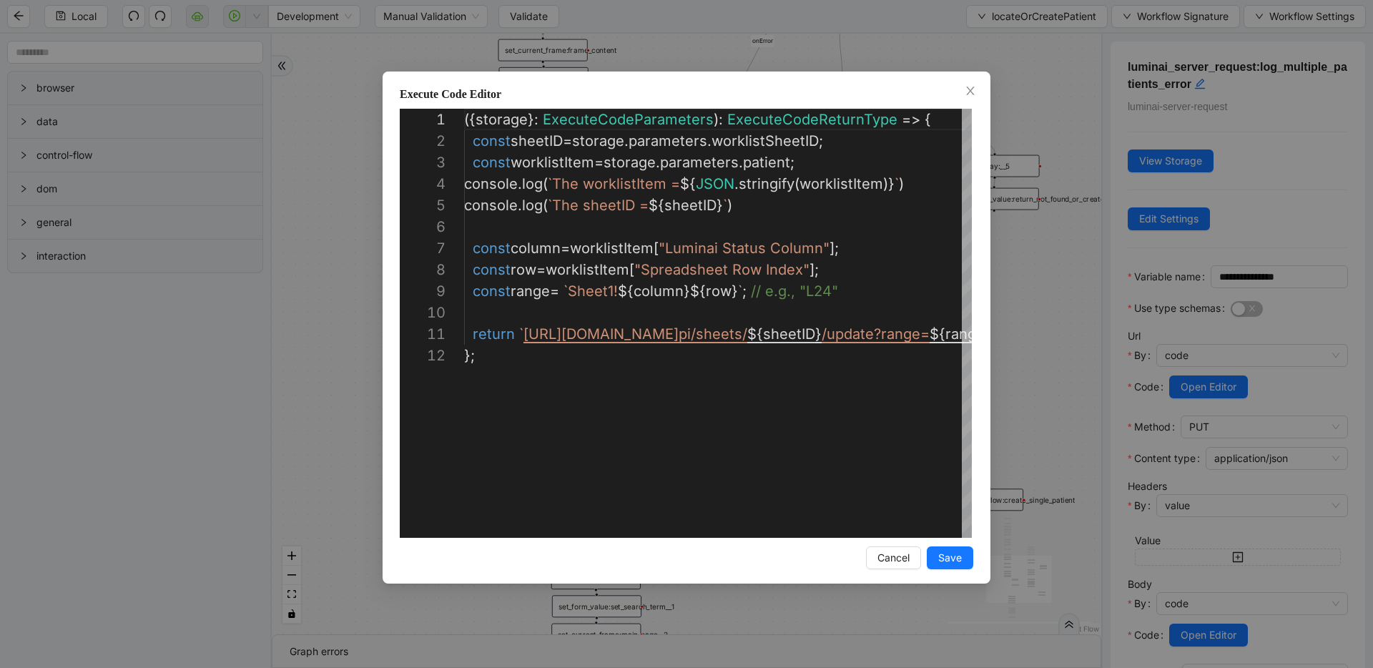
scroll to position [215, 0]
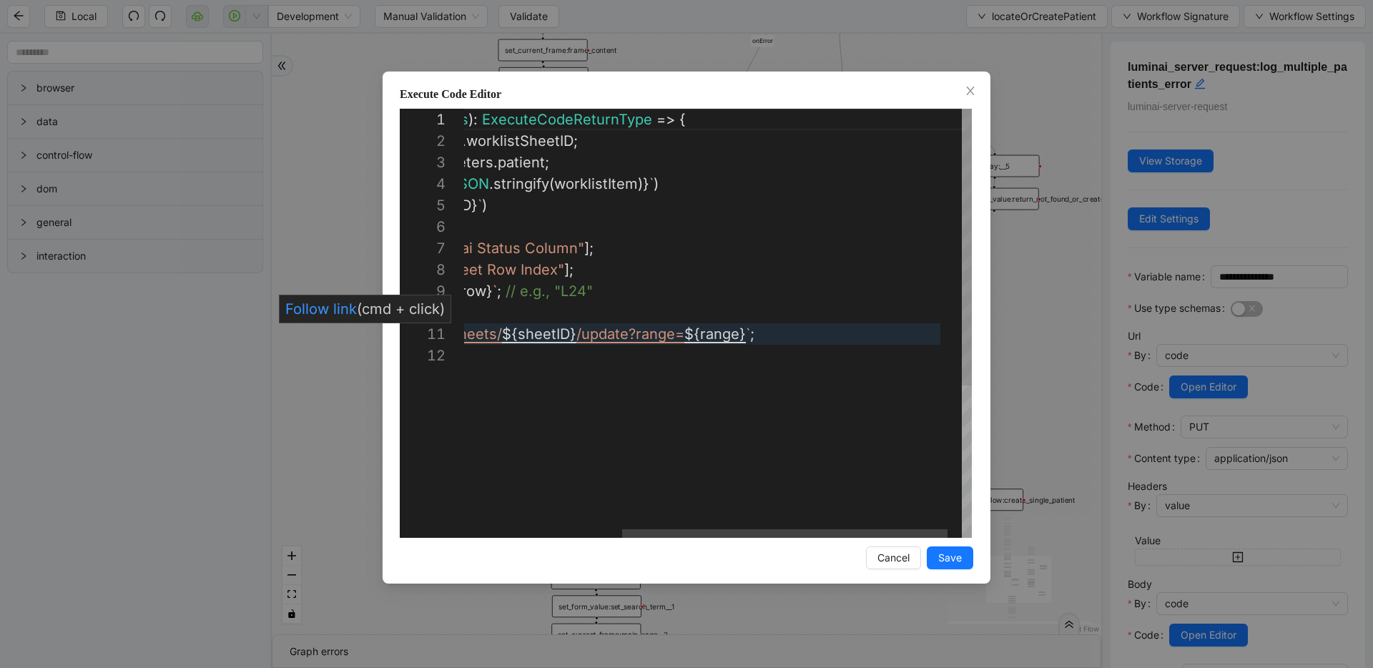
type textarea "**********"
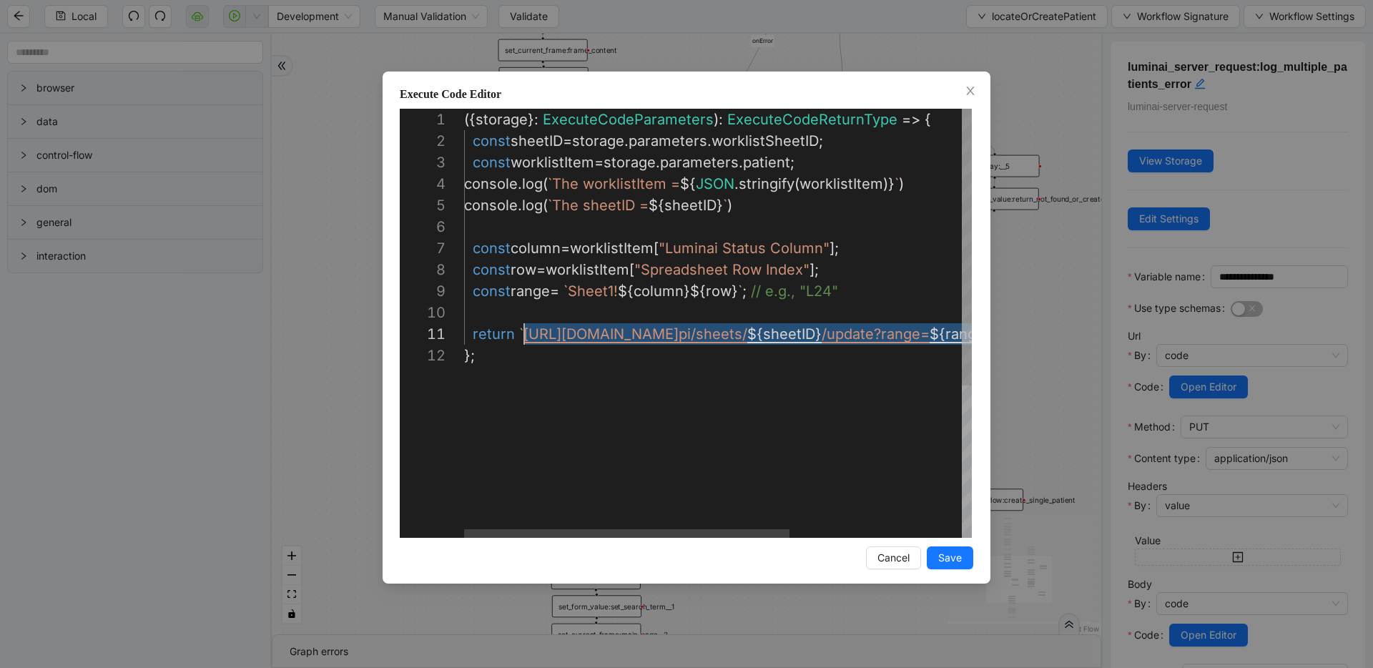
scroll to position [0, 60]
drag, startPoint x: 940, startPoint y: 335, endPoint x: 523, endPoint y: 330, distance: 417.7
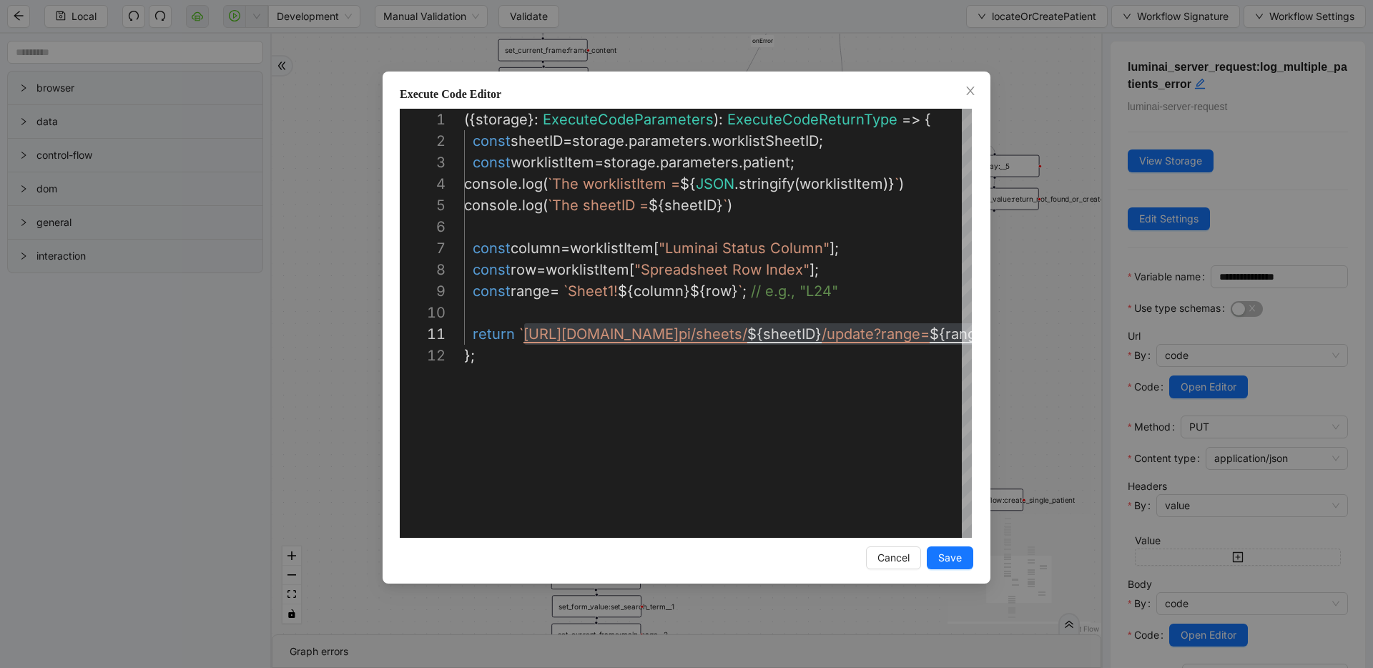
click at [444, 28] on div "**********" at bounding box center [686, 334] width 1373 height 668
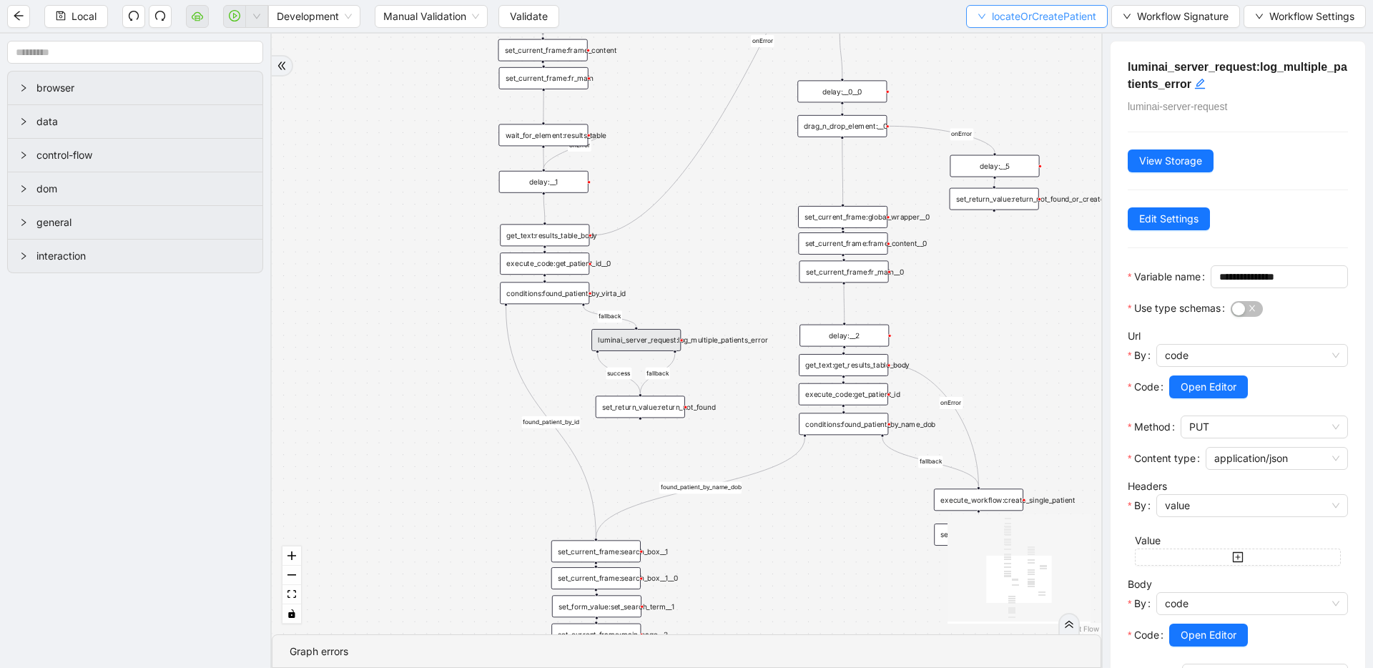
click at [1006, 12] on span "locateOrCreatePatient" at bounding box center [1044, 17] width 104 height 16
click at [1003, 39] on span "Select" at bounding box center [1034, 44] width 119 height 16
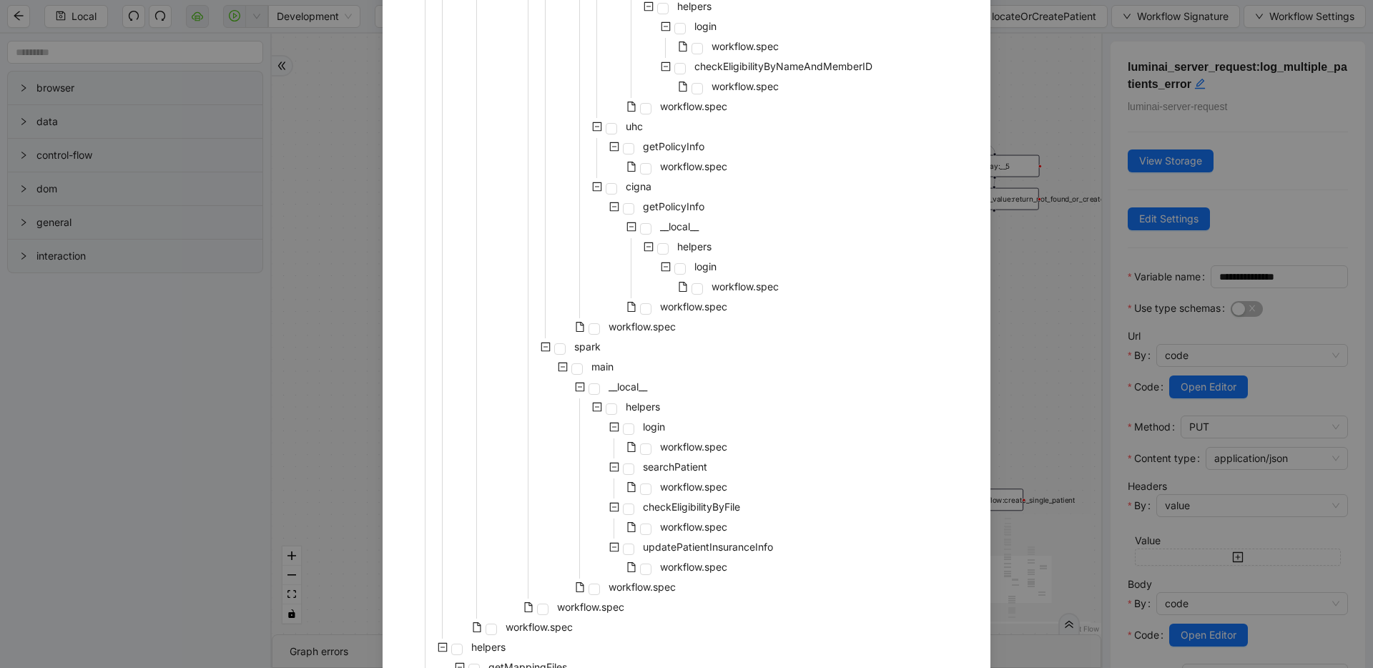
scroll to position [855, 0]
